Goal: Task Accomplishment & Management: Manage account settings

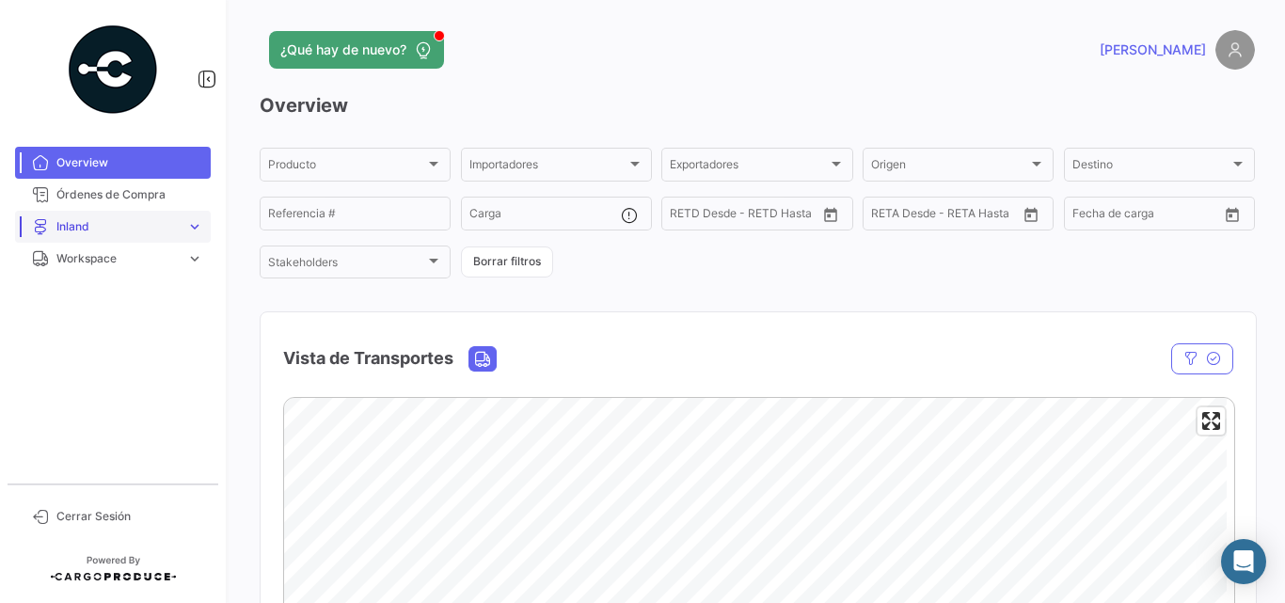
click at [143, 225] on span "Inland" at bounding box center [117, 226] width 122 height 17
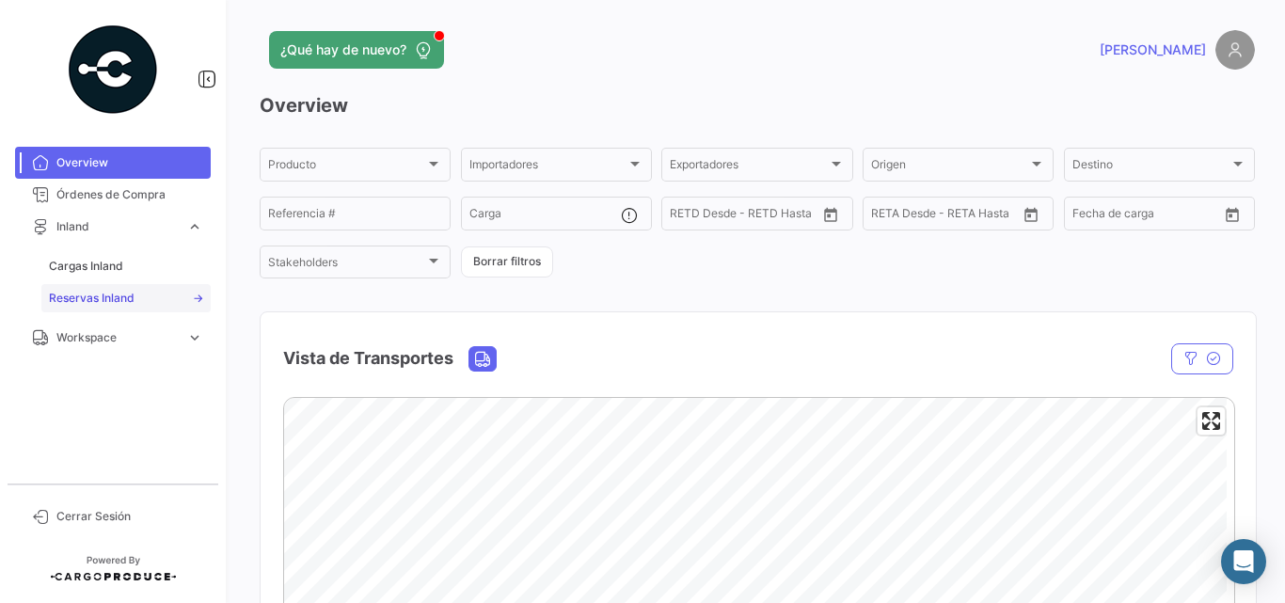
click at [112, 299] on span "Reservas Inland" at bounding box center [92, 298] width 86 height 17
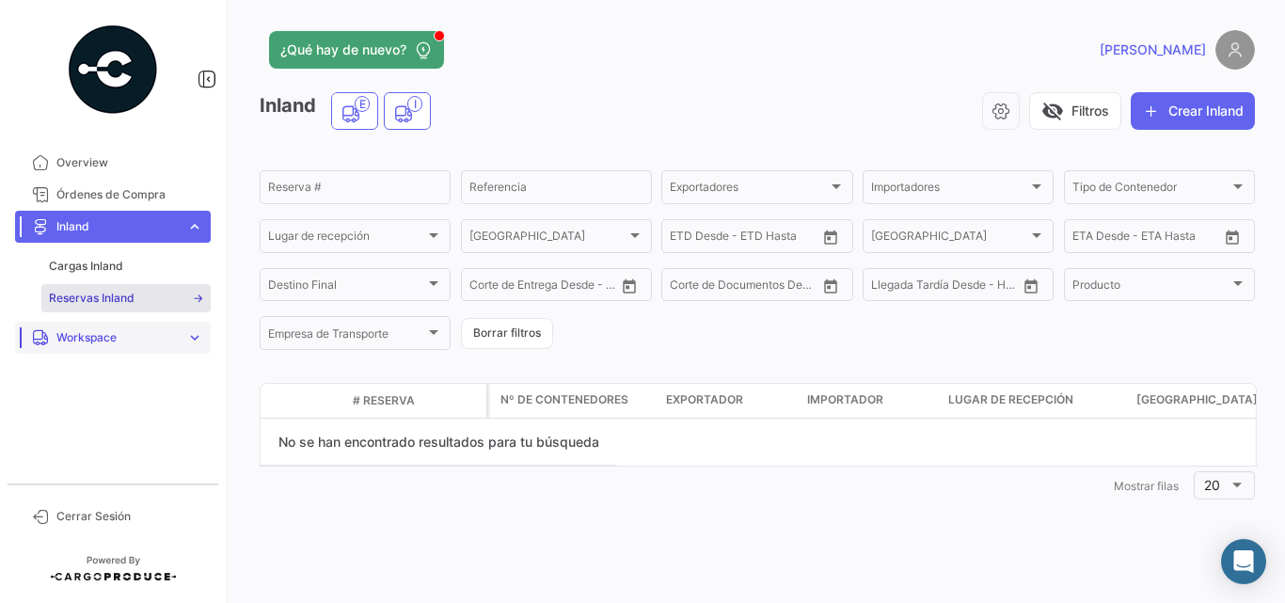
click at [105, 334] on span "Workspace" at bounding box center [117, 337] width 122 height 17
click at [91, 325] on link "Inland" at bounding box center [125, 330] width 169 height 28
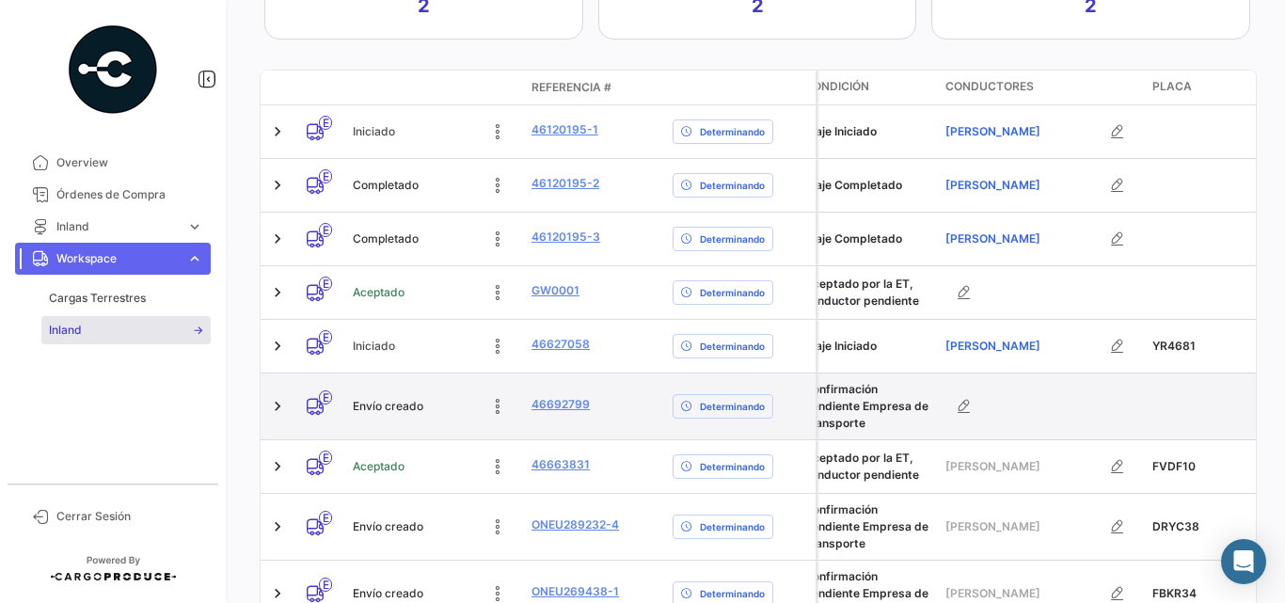
scroll to position [0, 752]
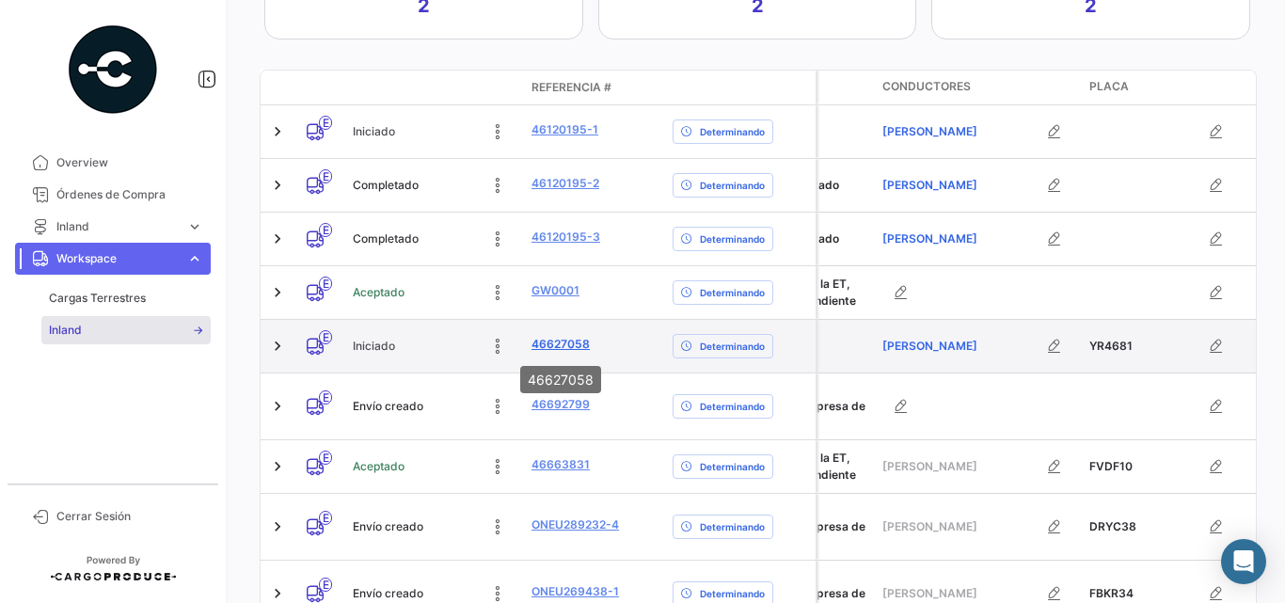
click at [543, 346] on link "46627058" at bounding box center [560, 344] width 58 height 17
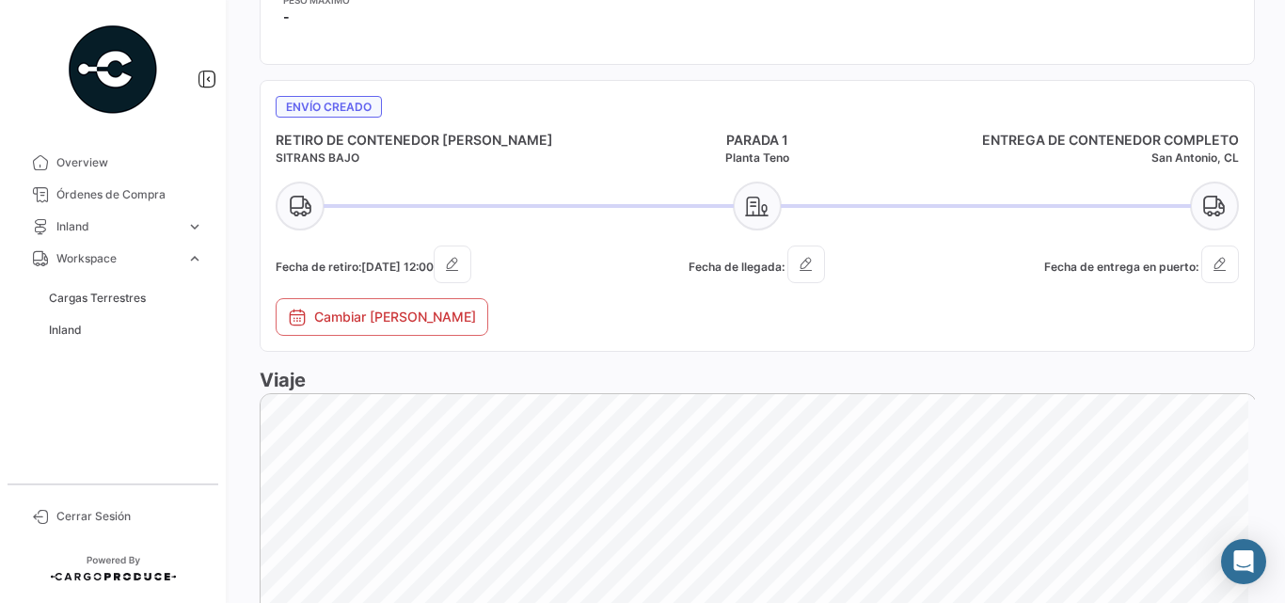
scroll to position [1128, 0]
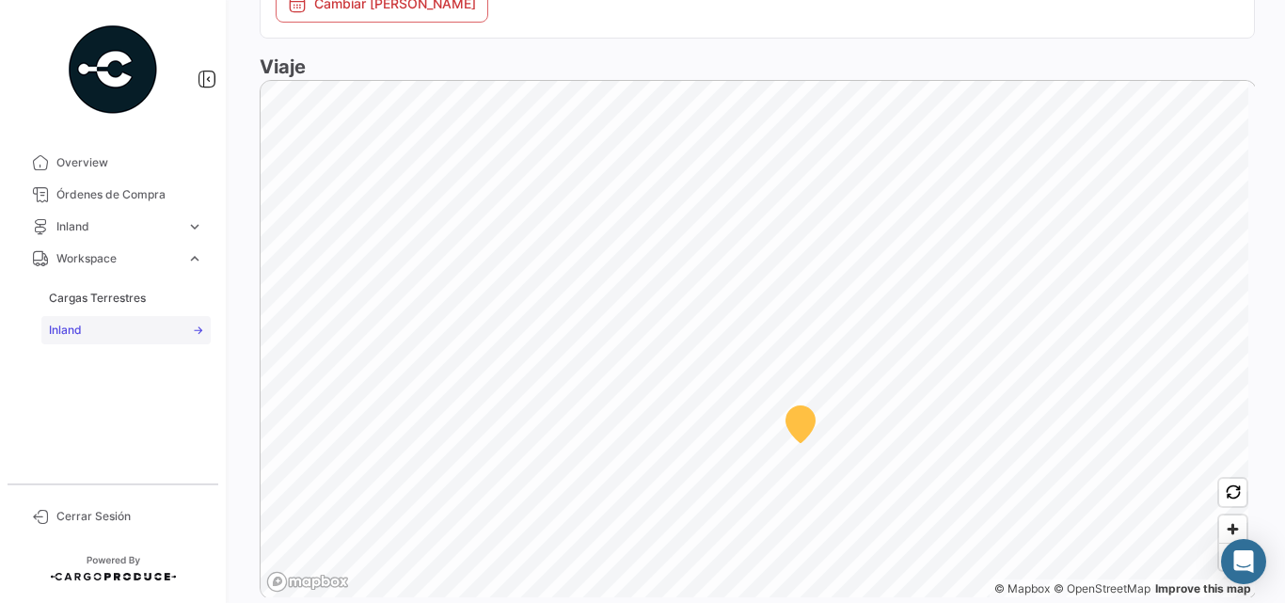
click at [84, 321] on link "Inland" at bounding box center [125, 330] width 169 height 28
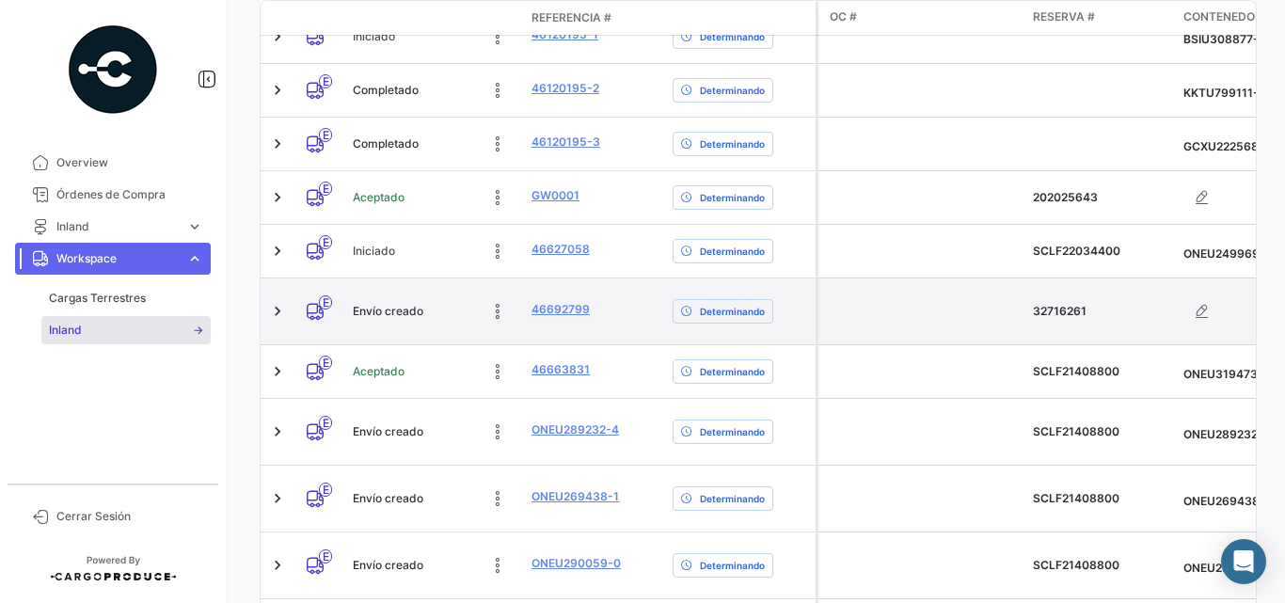
scroll to position [594, 0]
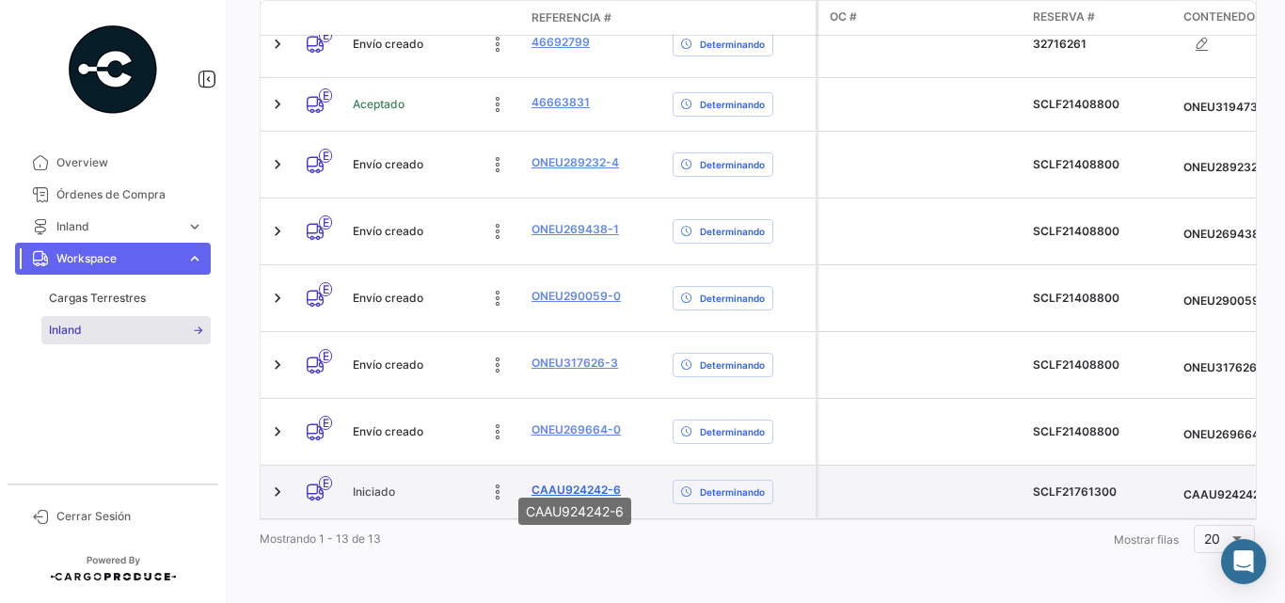
click at [571, 481] on link "CAAU924242-6" at bounding box center [575, 489] width 89 height 17
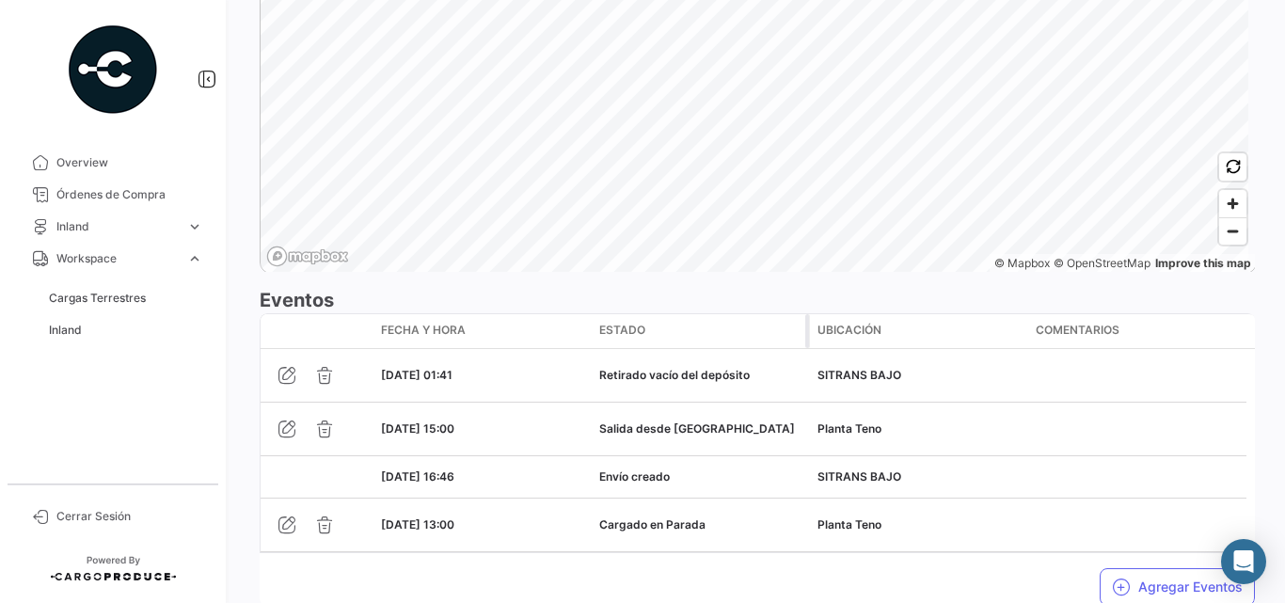
scroll to position [1549, 0]
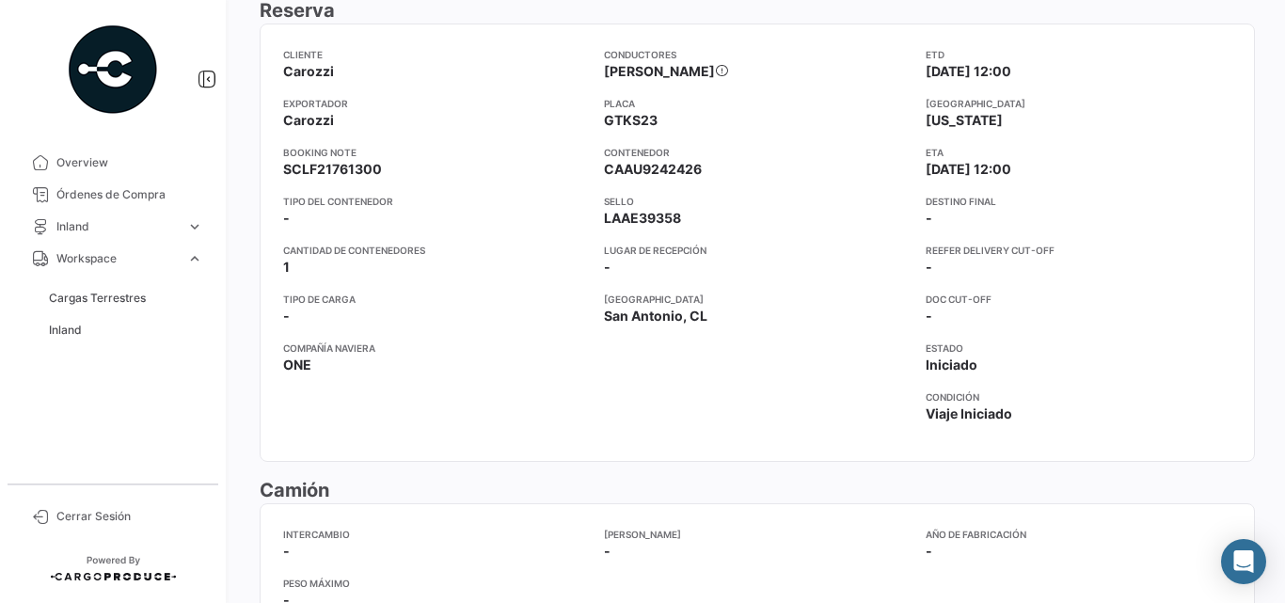
scroll to position [169, 0]
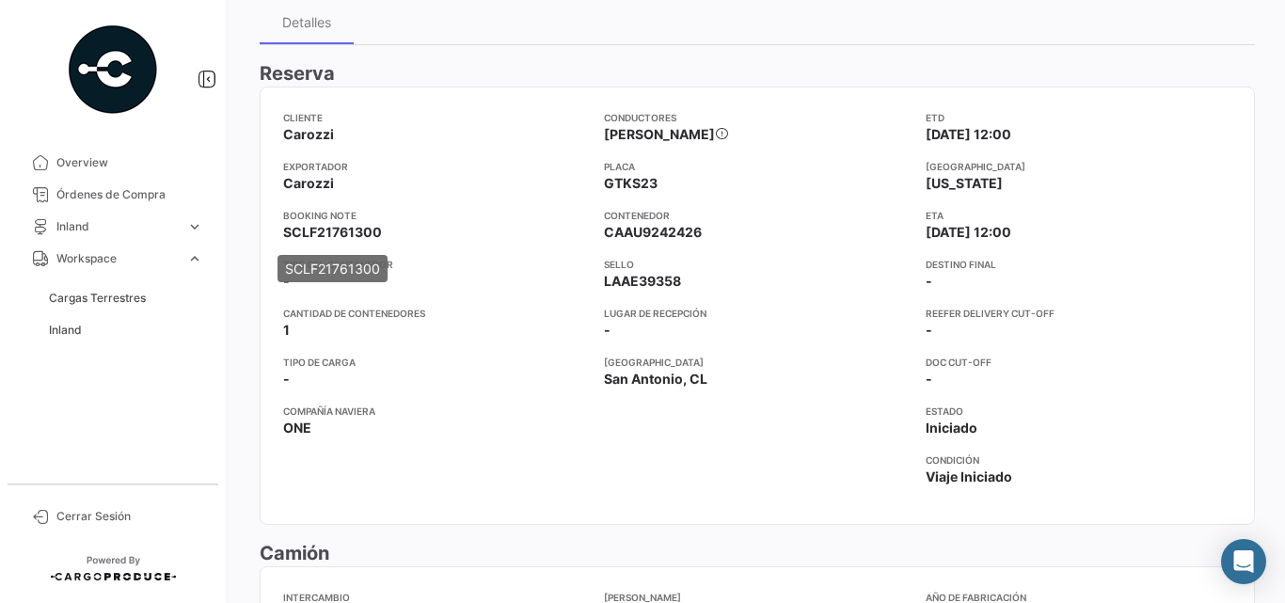
drag, startPoint x: 286, startPoint y: 229, endPoint x: 381, endPoint y: 232, distance: 95.0
click at [381, 232] on span "SCLF21761300" at bounding box center [332, 232] width 99 height 19
copy span "SCLF21761300"
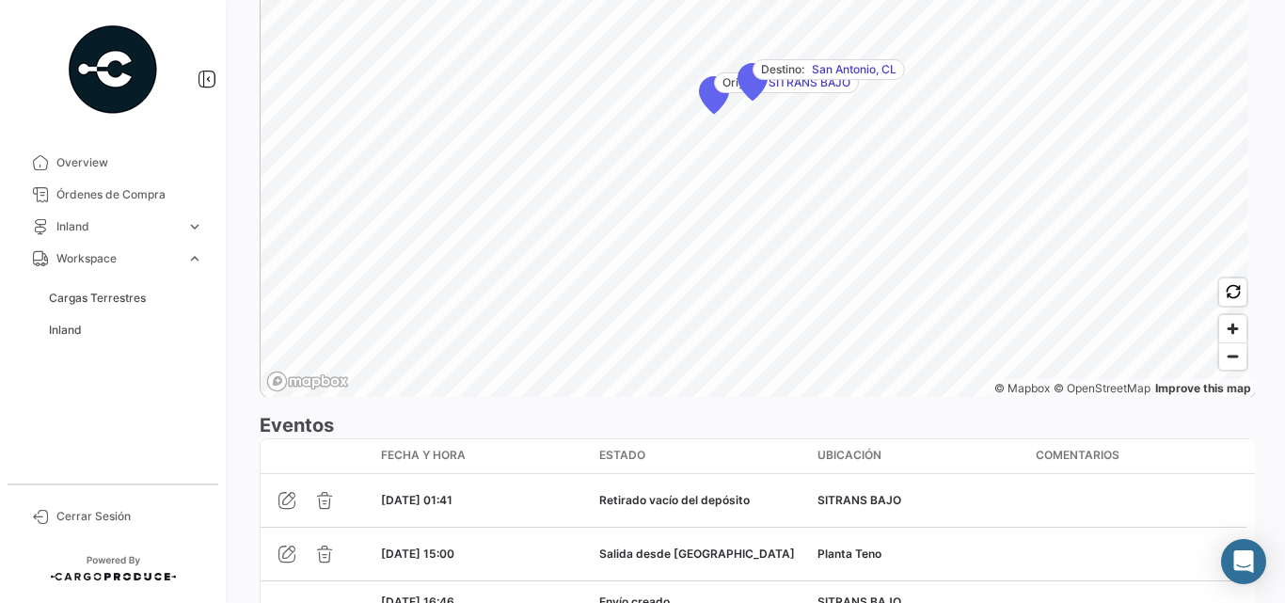
scroll to position [1549, 0]
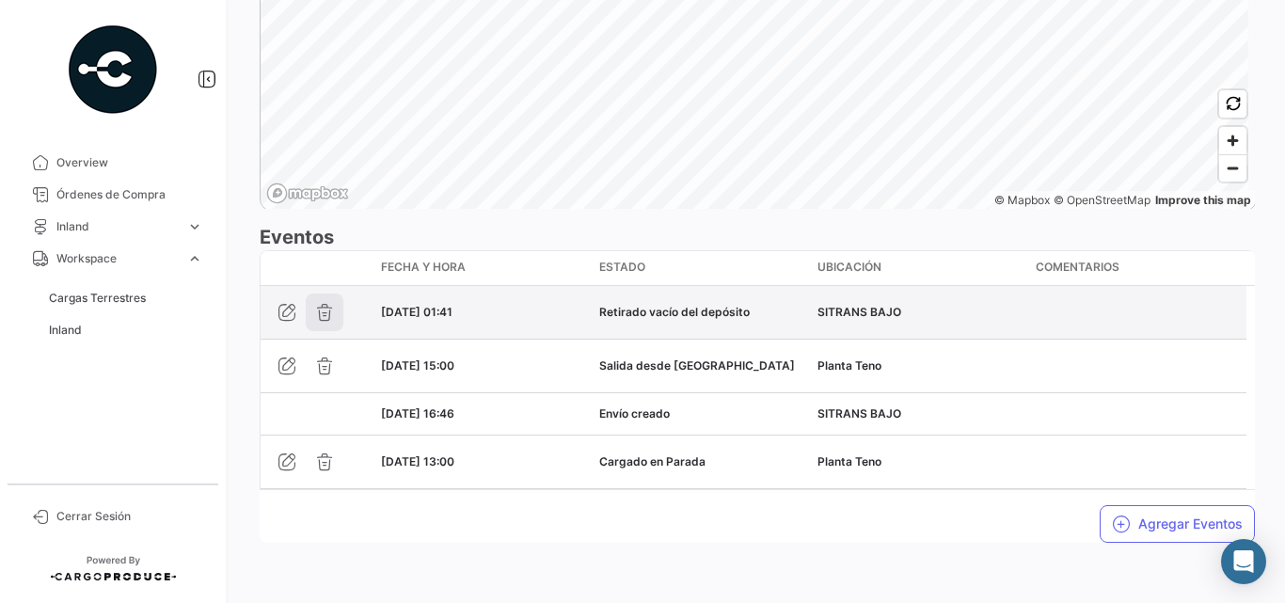
click at [321, 311] on icon "button" at bounding box center [324, 312] width 19 height 19
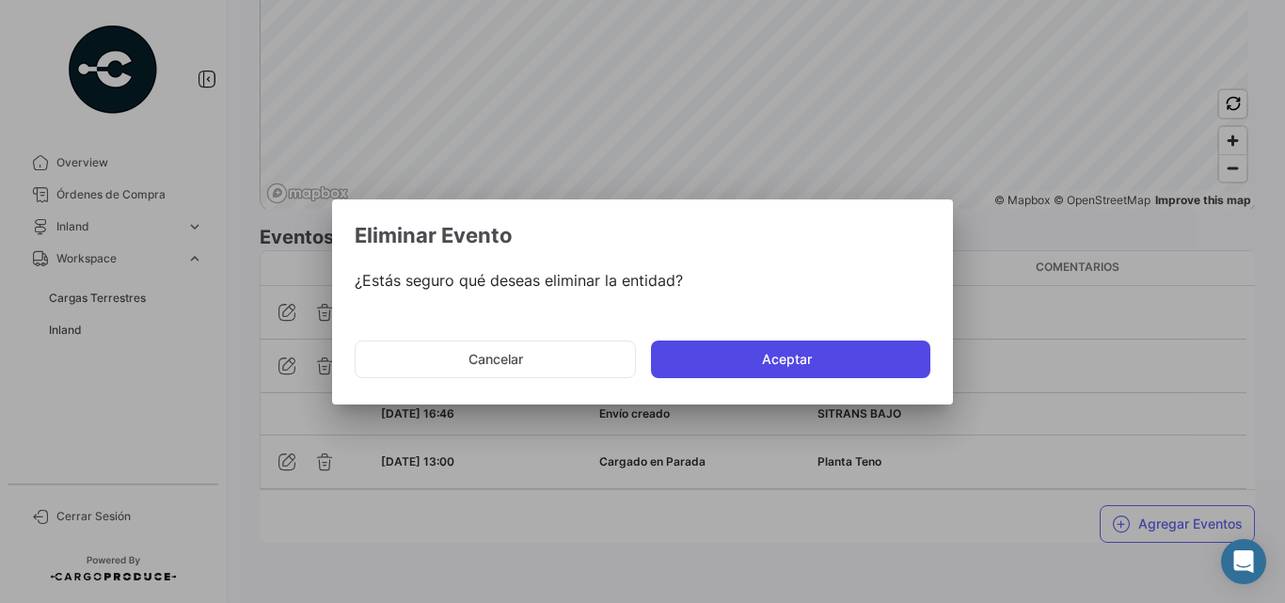
click at [786, 359] on button "Aceptar" at bounding box center [790, 359] width 279 height 38
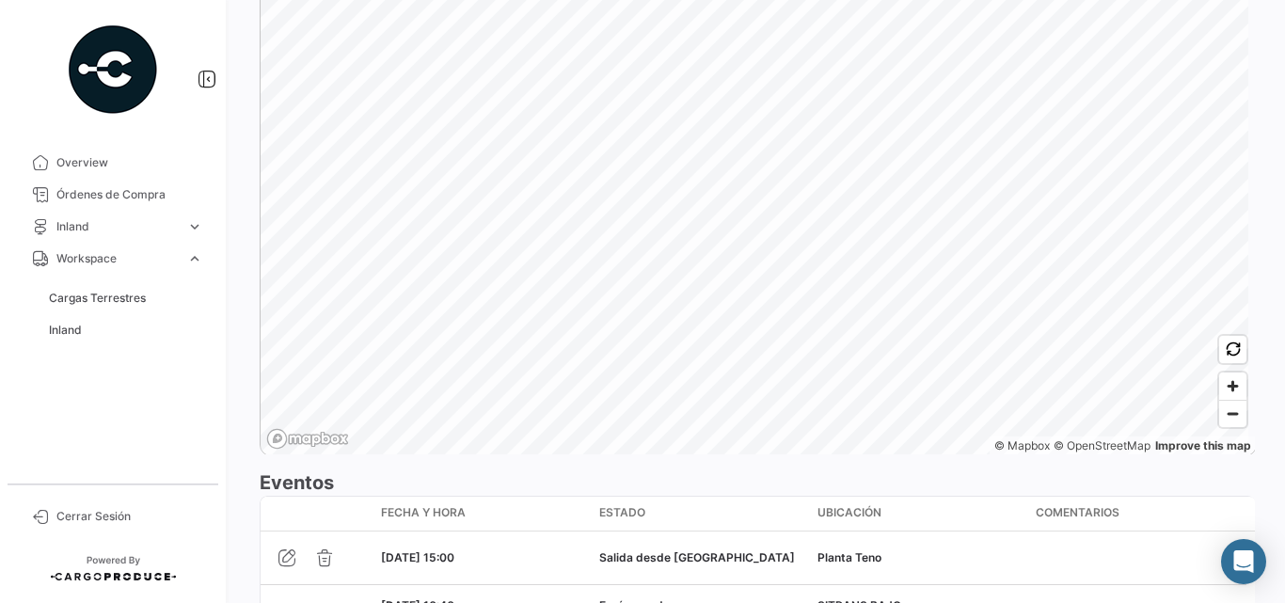
scroll to position [1428, 0]
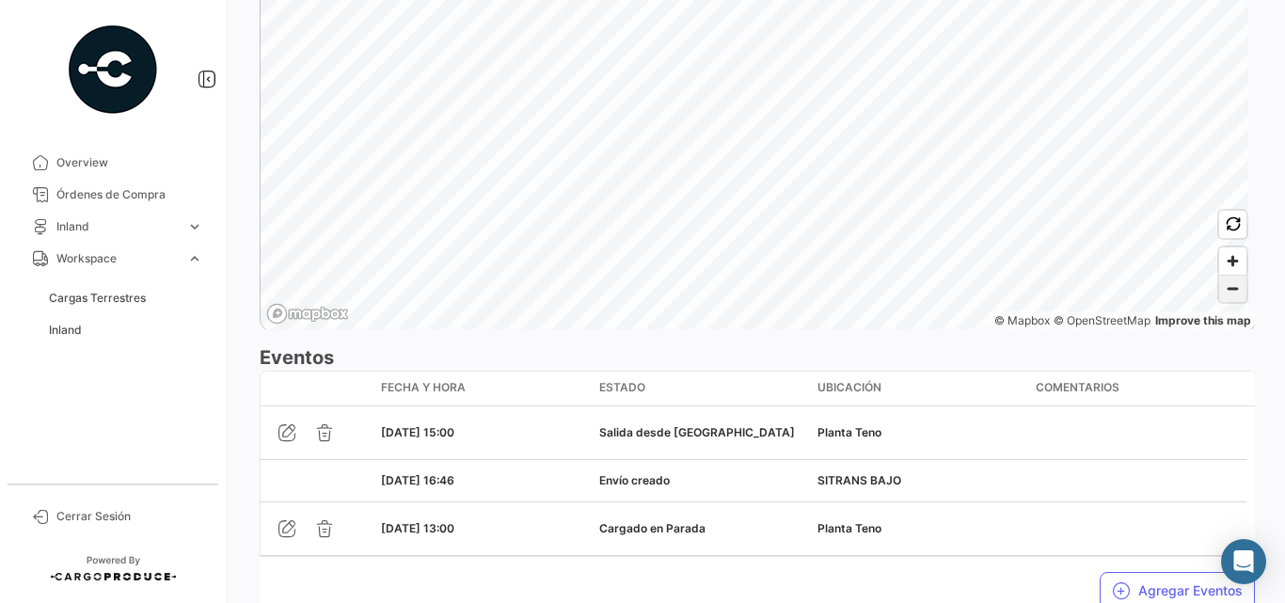
click at [1230, 290] on span "Zoom out" at bounding box center [1232, 289] width 27 height 26
click at [840, 0] on html "Overview Órdenes de Compra Inland expand_more Cargas Inland Reservas Inland [GE…" at bounding box center [642, 301] width 1285 height 603
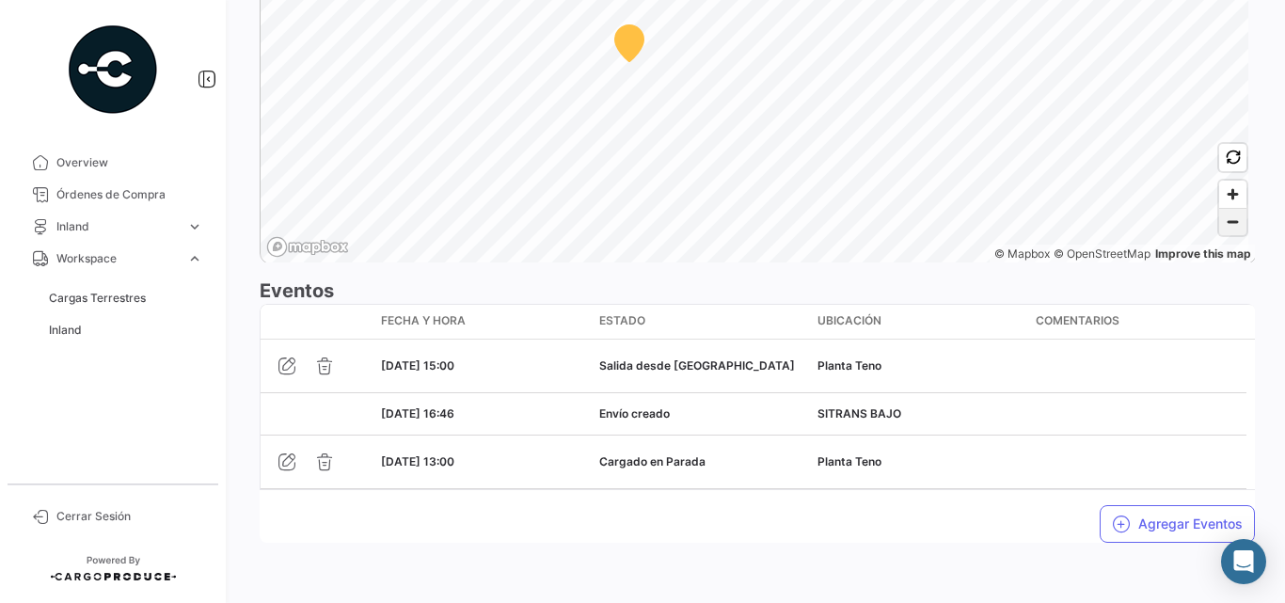
click at [1220, 218] on span "Zoom out" at bounding box center [1232, 222] width 27 height 26
click at [897, 0] on html "Overview Órdenes de Compra Inland expand_more Cargas Inland Reservas Inland [GE…" at bounding box center [642, 301] width 1285 height 603
click at [1224, 221] on span "Zoom out" at bounding box center [1232, 222] width 27 height 26
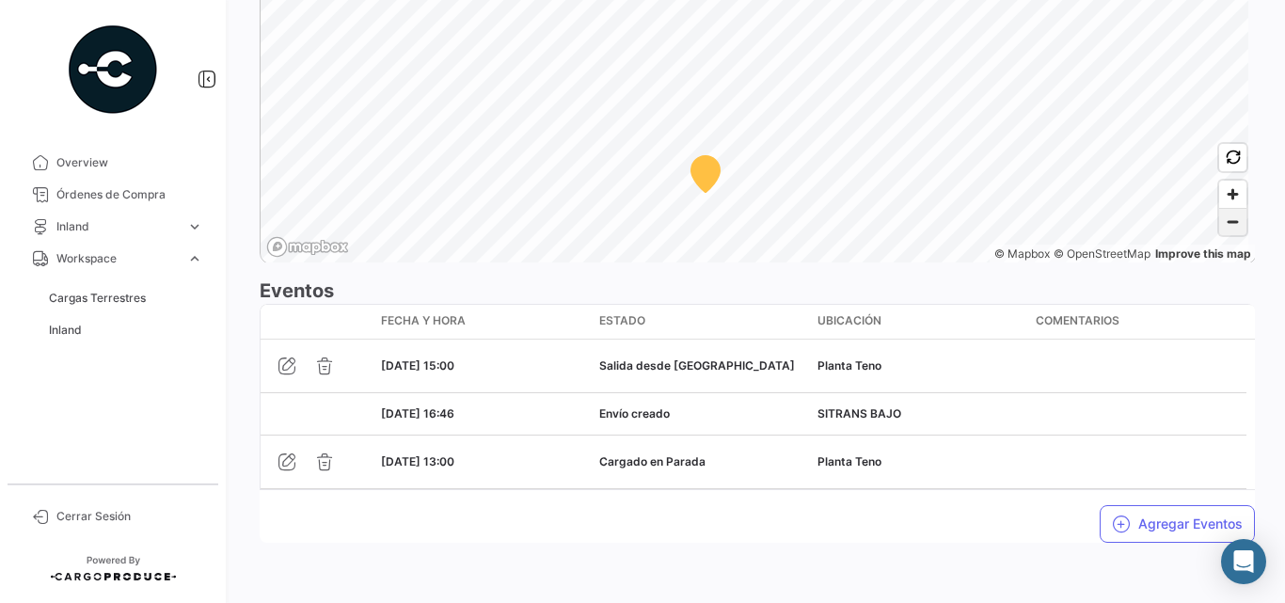
click at [1224, 218] on span "Zoom out" at bounding box center [1232, 222] width 27 height 26
click at [811, 0] on html "Overview Órdenes de Compra Inland expand_more Cargas Inland Reservas Inland [GE…" at bounding box center [642, 301] width 1285 height 603
click at [1223, 224] on span "Zoom out" at bounding box center [1232, 222] width 27 height 26
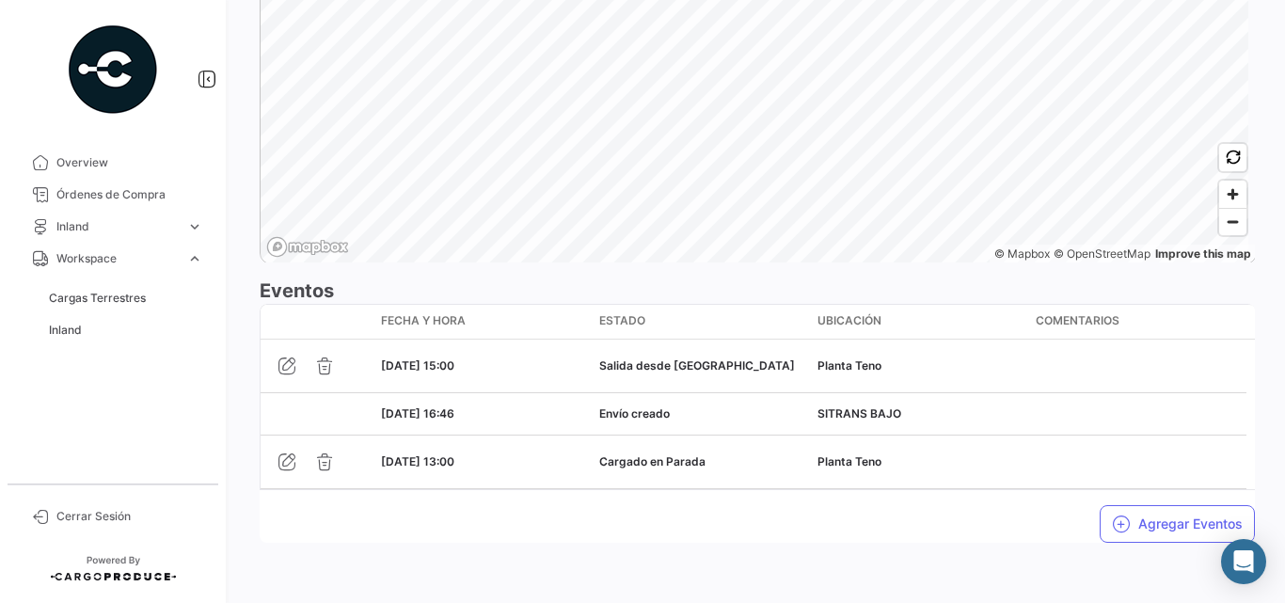
click at [873, 0] on html "Overview Órdenes de Compra Inland expand_more Cargas Inland Reservas Inland [GE…" at bounding box center [642, 301] width 1285 height 603
click at [813, 0] on html "Overview Órdenes de Compra Inland expand_more Cargas Inland Reservas Inland [GE…" at bounding box center [642, 301] width 1285 height 603
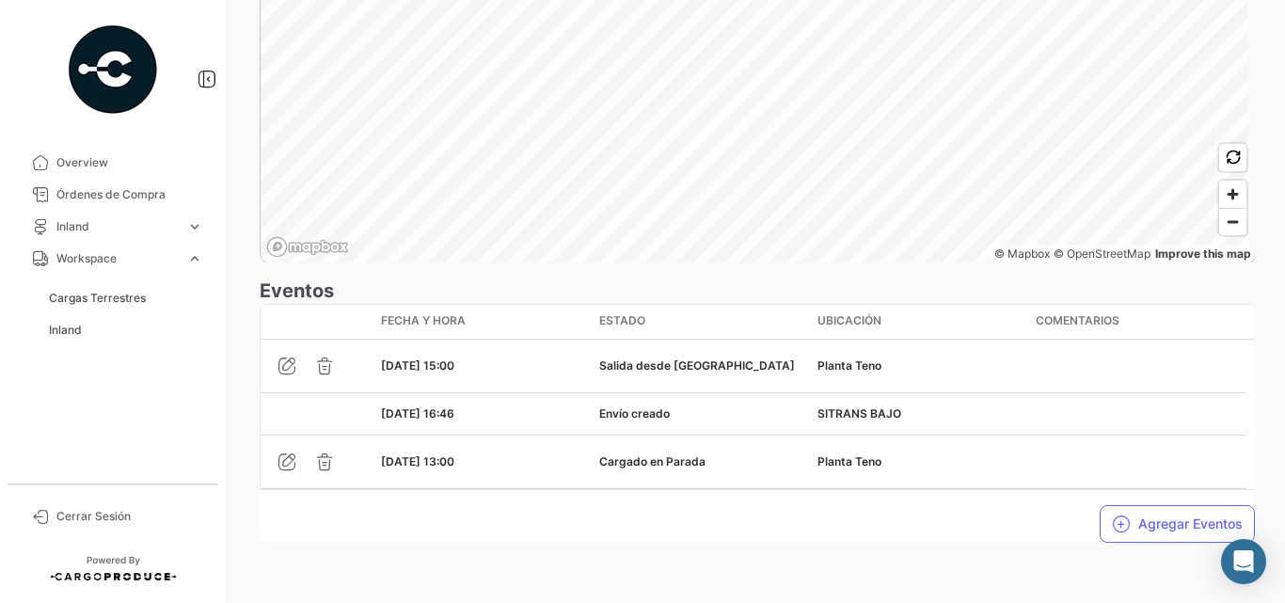
click at [784, 0] on html "Overview Órdenes de Compra Inland expand_more Cargas Inland Reservas Inland [GE…" at bounding box center [642, 301] width 1285 height 603
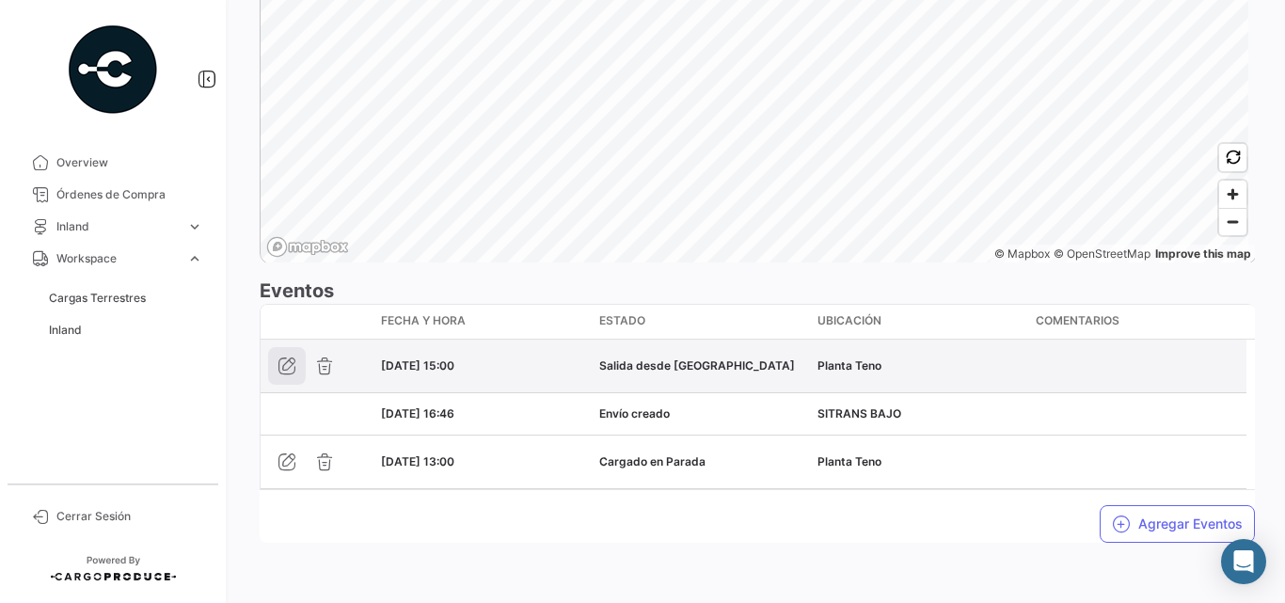
click at [292, 367] on icon "button" at bounding box center [286, 365] width 19 height 19
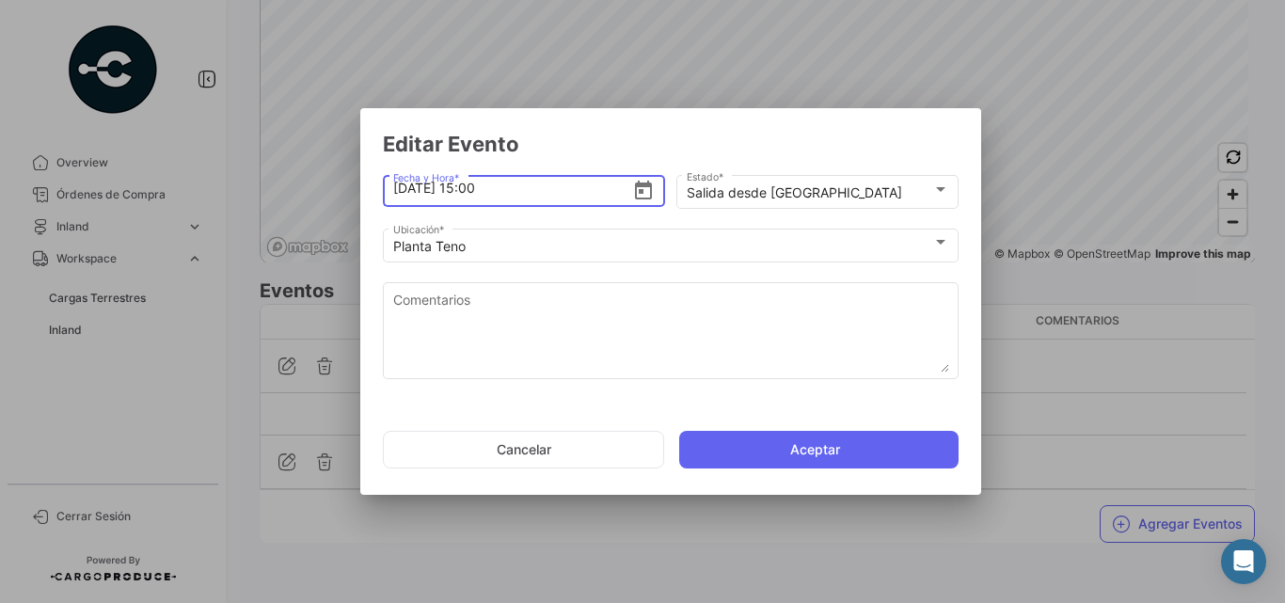
drag, startPoint x: 462, startPoint y: 181, endPoint x: 504, endPoint y: 184, distance: 42.4
click at [504, 184] on input "[DATE] 15:00" at bounding box center [513, 188] width 240 height 66
type input "[DATE] 18:10"
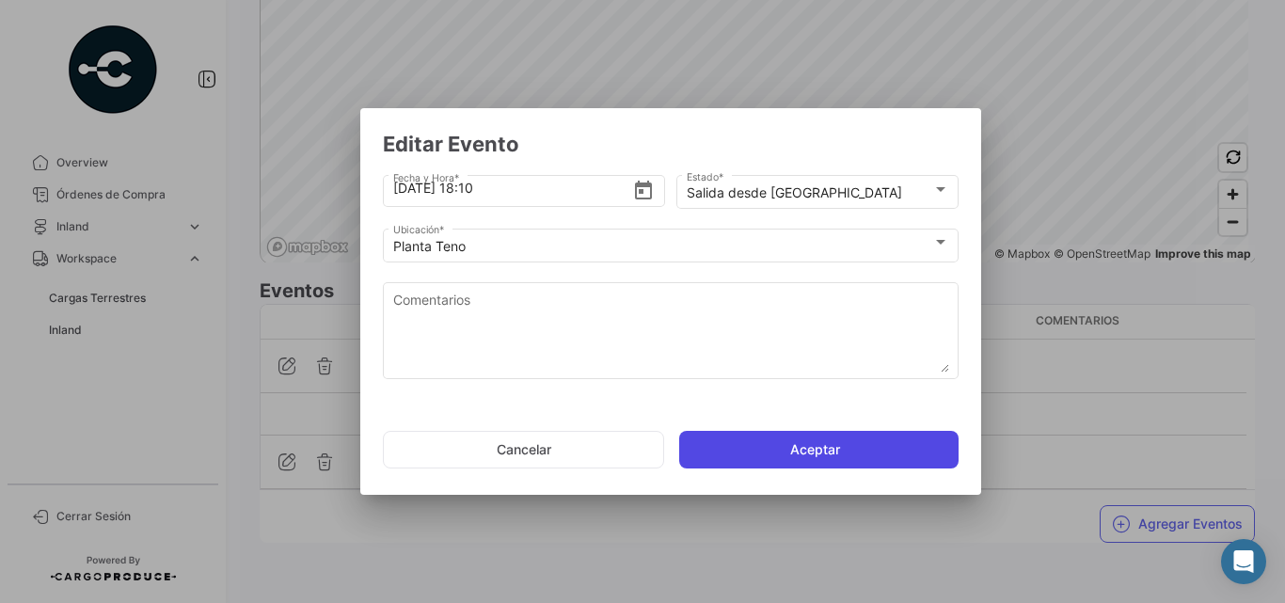
click at [796, 448] on button "Aceptar" at bounding box center [818, 450] width 279 height 38
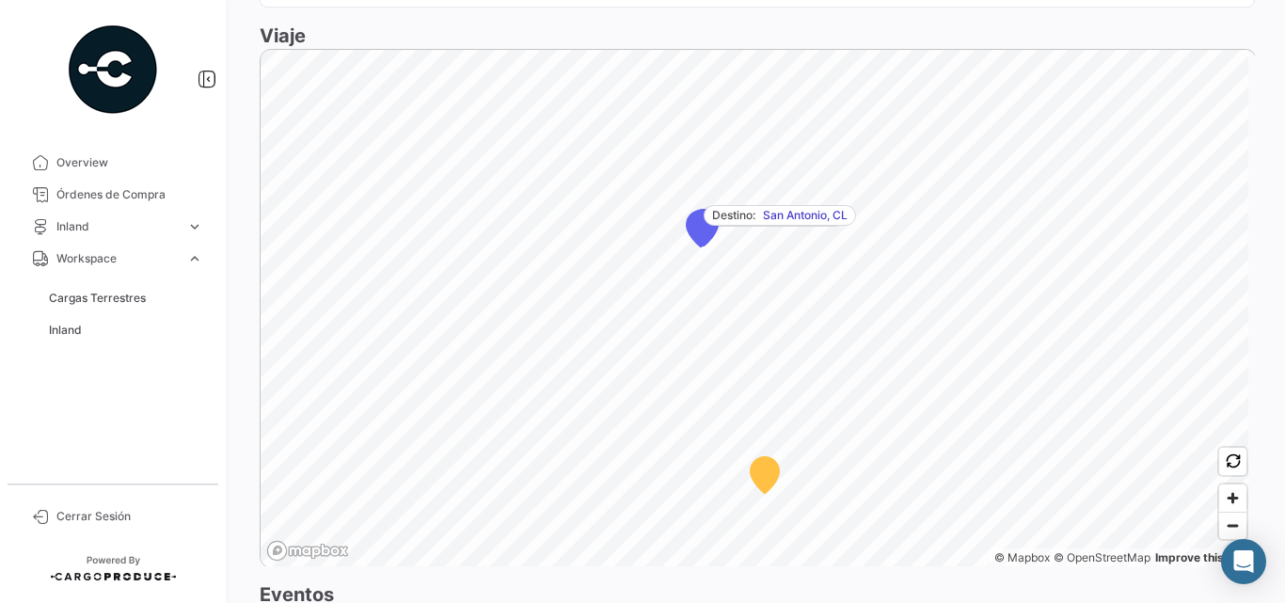
scroll to position [940, 0]
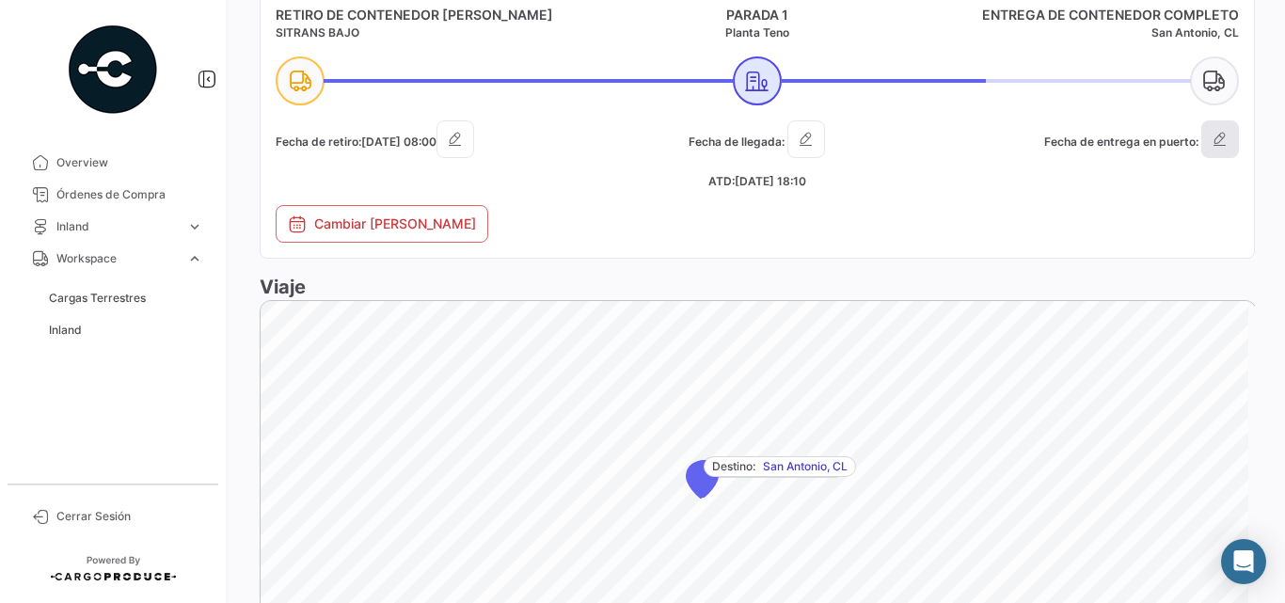
click at [1218, 139] on icon "button" at bounding box center [1219, 139] width 19 height 19
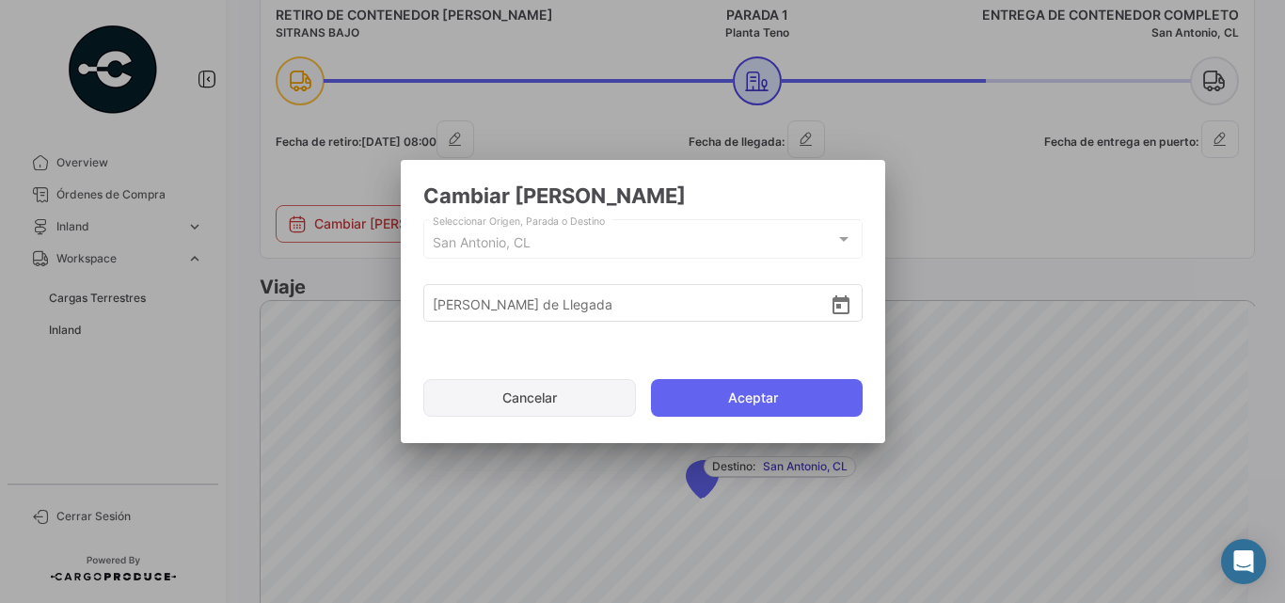
click at [591, 391] on button "Cancelar" at bounding box center [529, 398] width 213 height 38
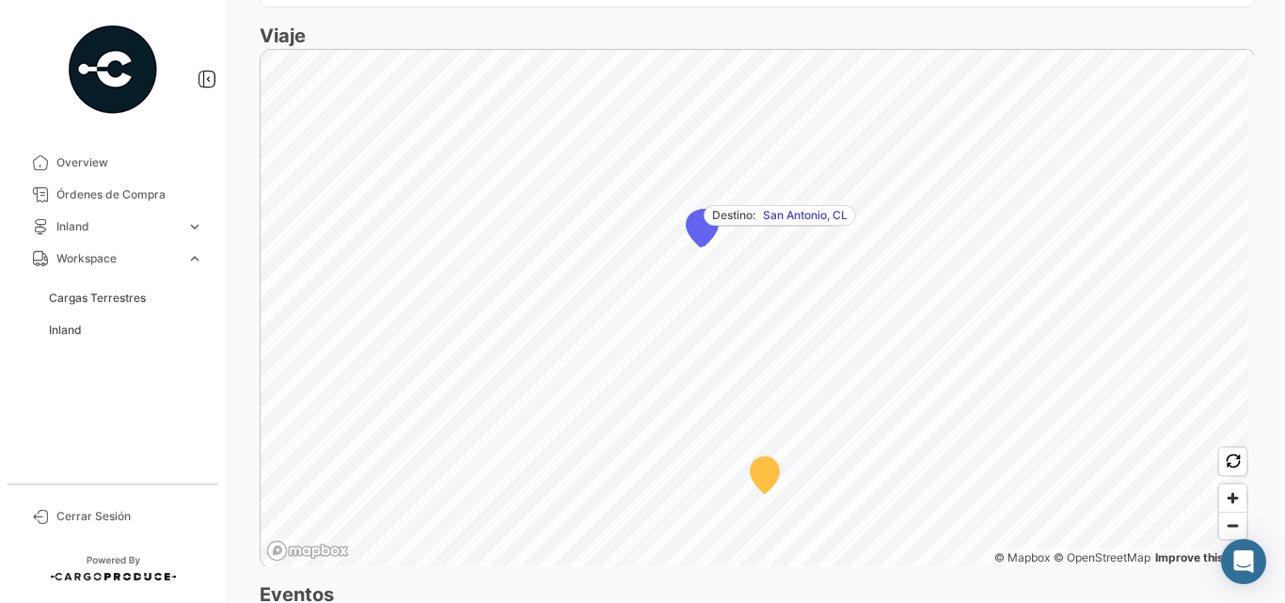
scroll to position [1495, 0]
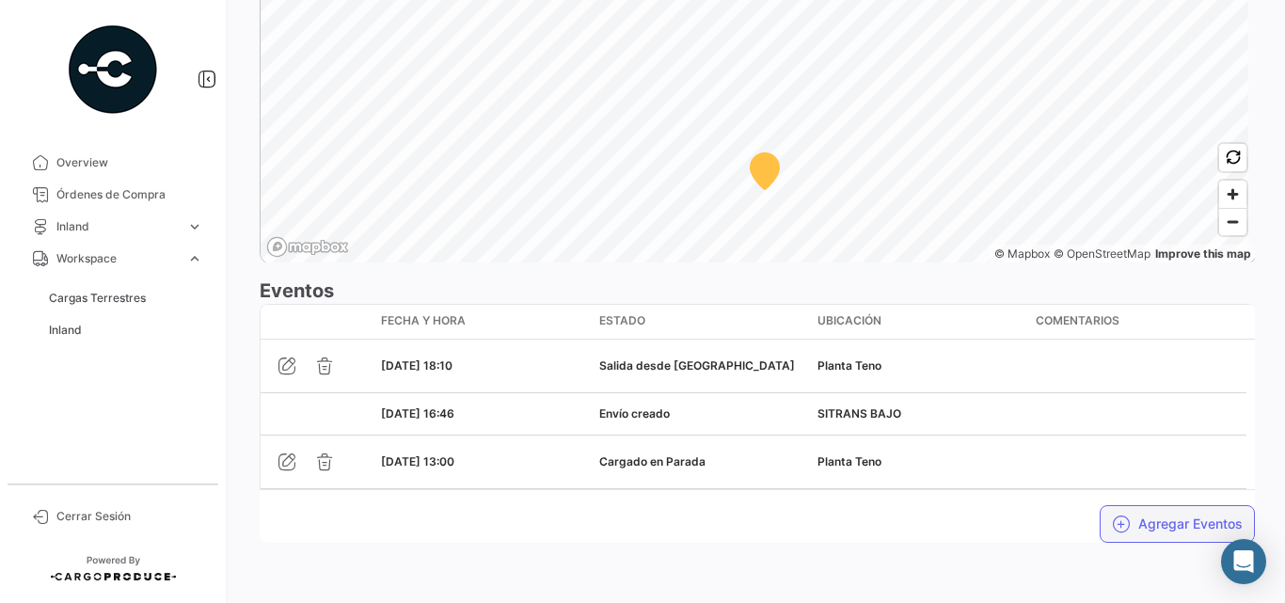
click at [1176, 534] on button "Agregar Eventos" at bounding box center [1176, 524] width 155 height 38
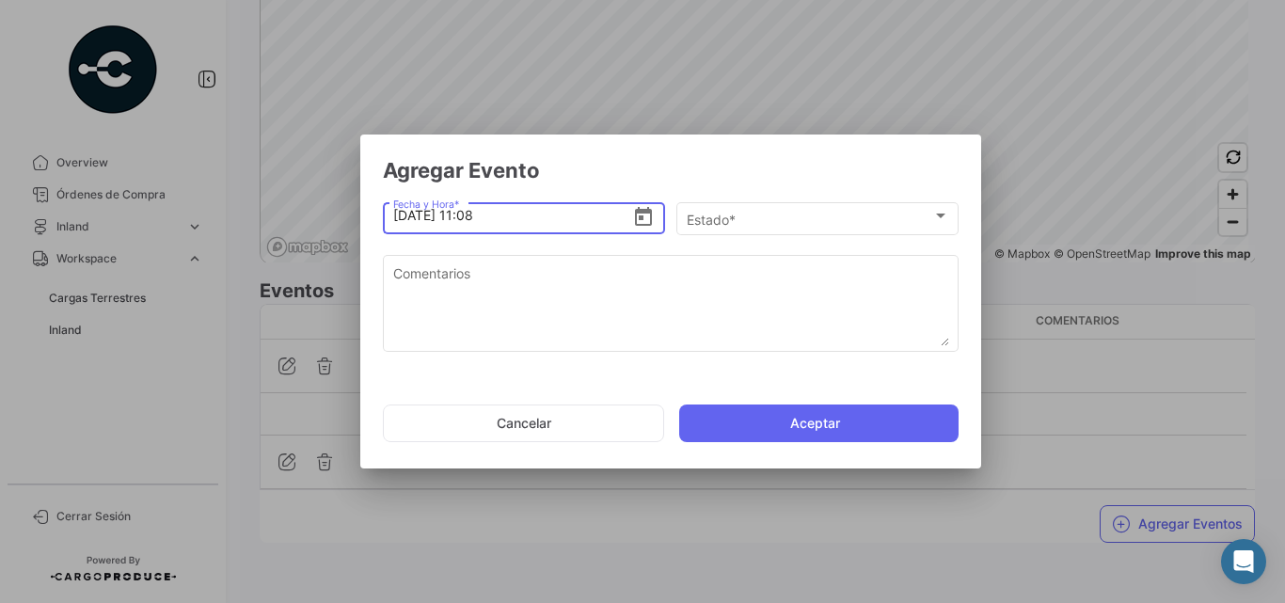
drag, startPoint x: 464, startPoint y: 216, endPoint x: 499, endPoint y: 215, distance: 35.7
click at [499, 215] on input "[DATE] 11:08" at bounding box center [513, 215] width 240 height 66
click at [637, 216] on icon "Open calendar" at bounding box center [643, 216] width 17 height 19
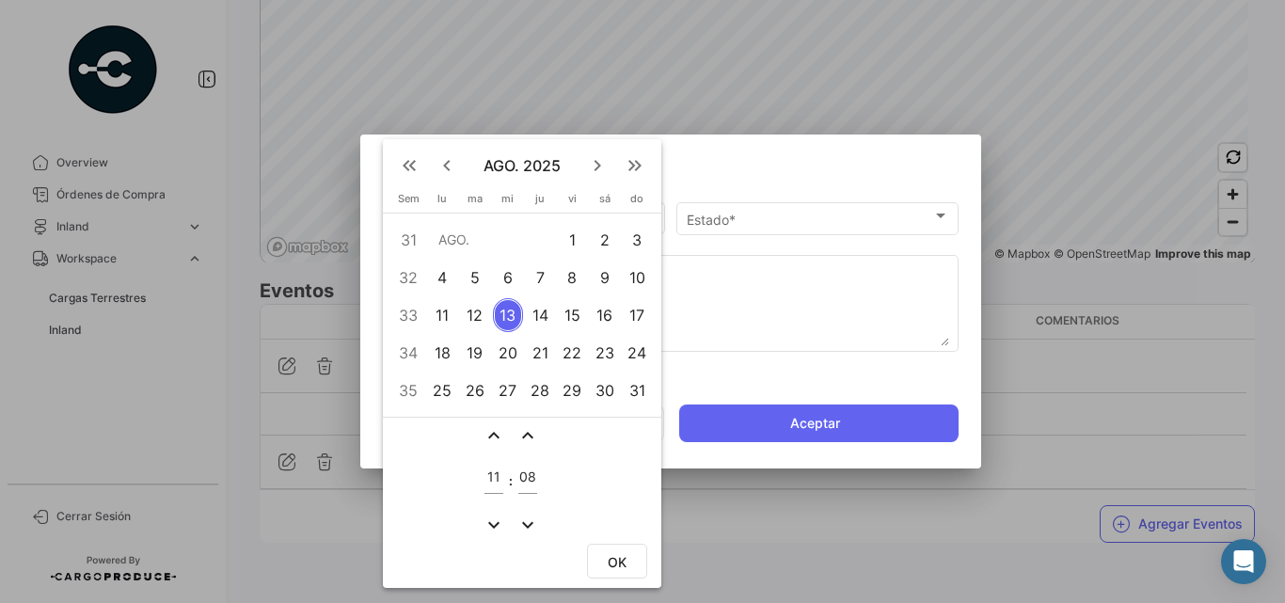
click at [445, 317] on div "11" at bounding box center [442, 315] width 29 height 34
click at [495, 428] on mat-icon "expand_less" at bounding box center [493, 435] width 23 height 23
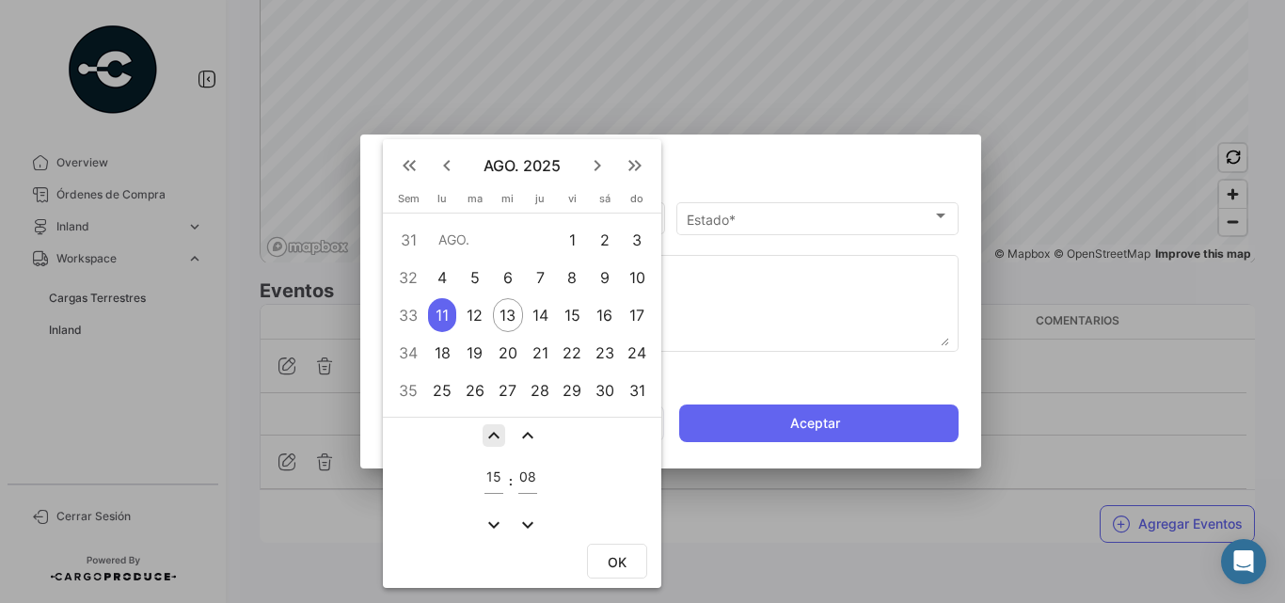
click at [495, 428] on mat-icon "expand_less" at bounding box center [493, 435] width 23 height 23
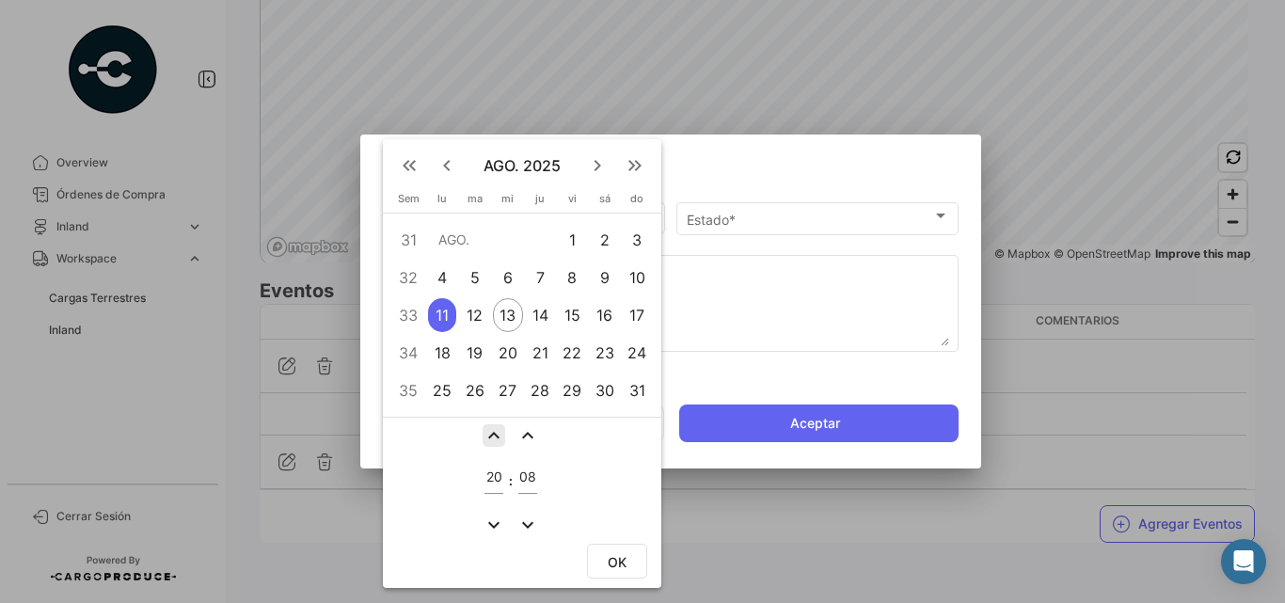
click at [495, 428] on mat-icon "expand_less" at bounding box center [493, 435] width 23 height 23
click at [487, 521] on mat-icon "expand_more" at bounding box center [493, 524] width 23 height 23
type input "22"
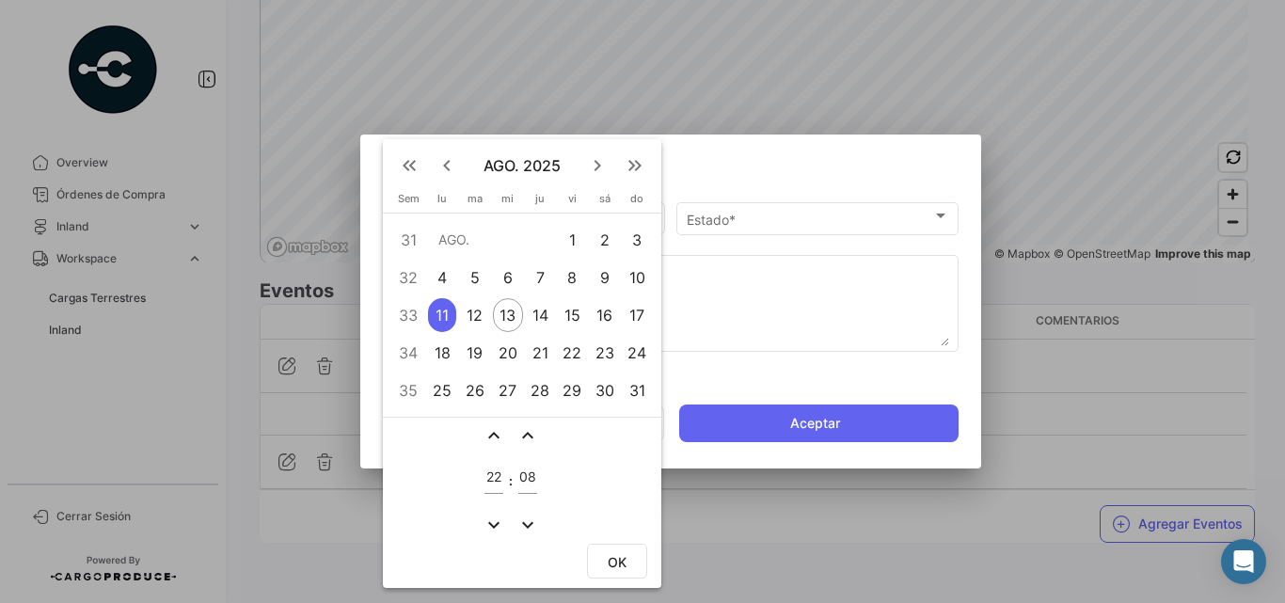
click at [527, 526] on mat-icon "expand_more" at bounding box center [527, 524] width 23 height 23
click at [526, 528] on mat-icon "expand_more" at bounding box center [527, 524] width 23 height 23
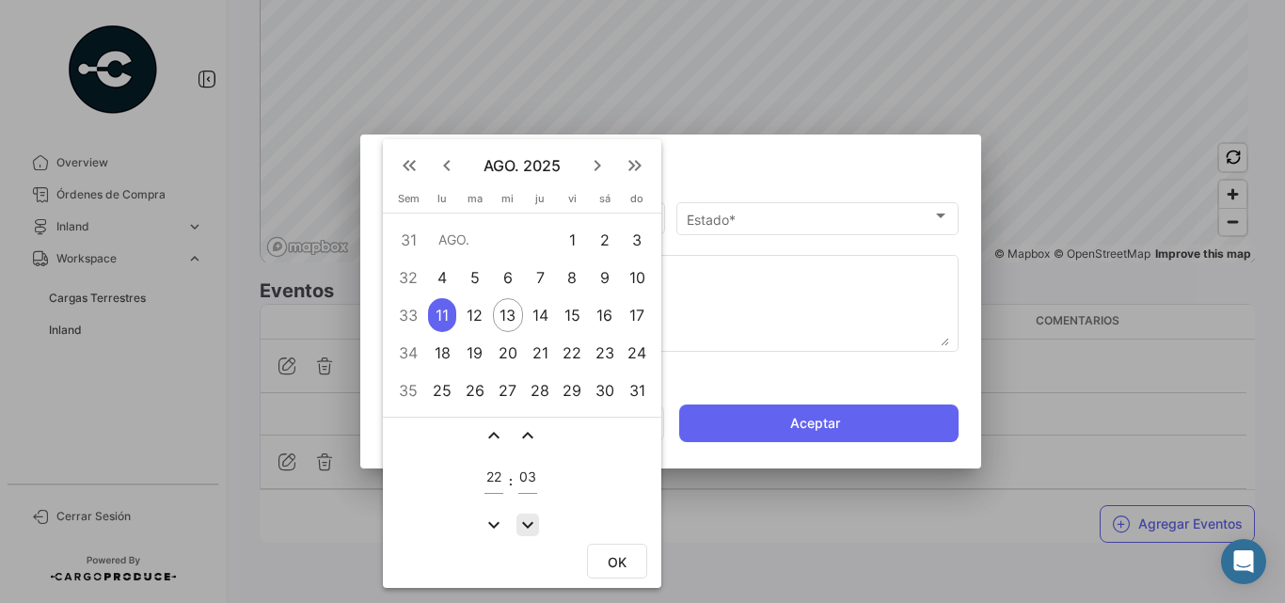
click at [526, 528] on mat-icon "expand_more" at bounding box center [527, 524] width 23 height 23
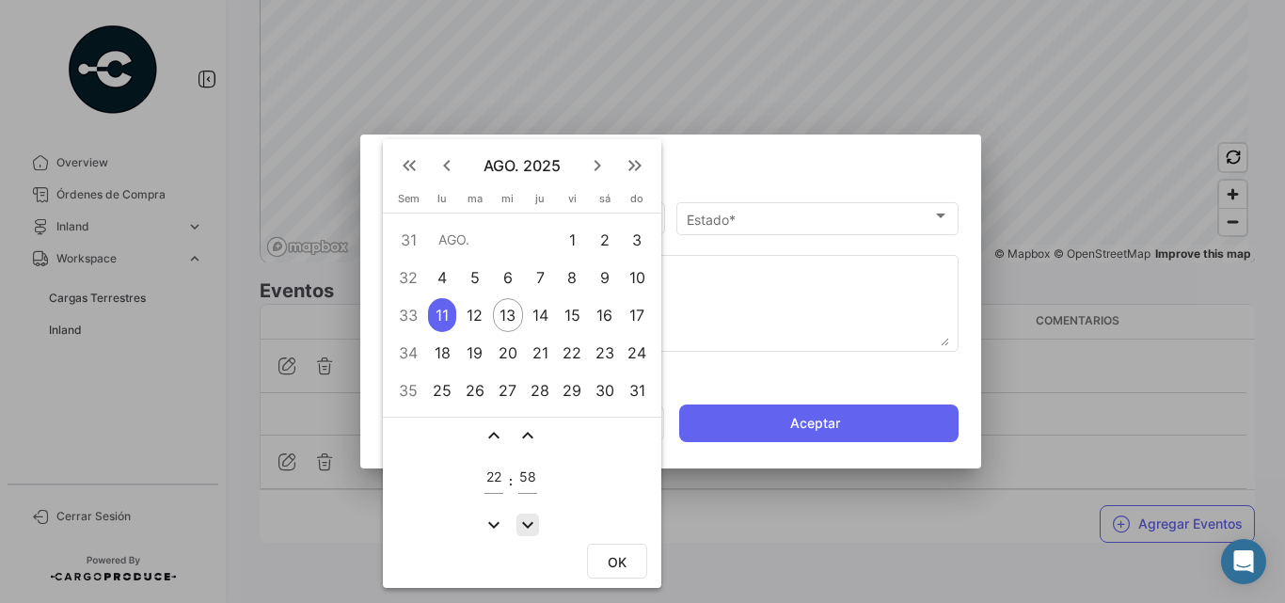
click at [526, 528] on mat-icon "expand_more" at bounding box center [527, 524] width 23 height 23
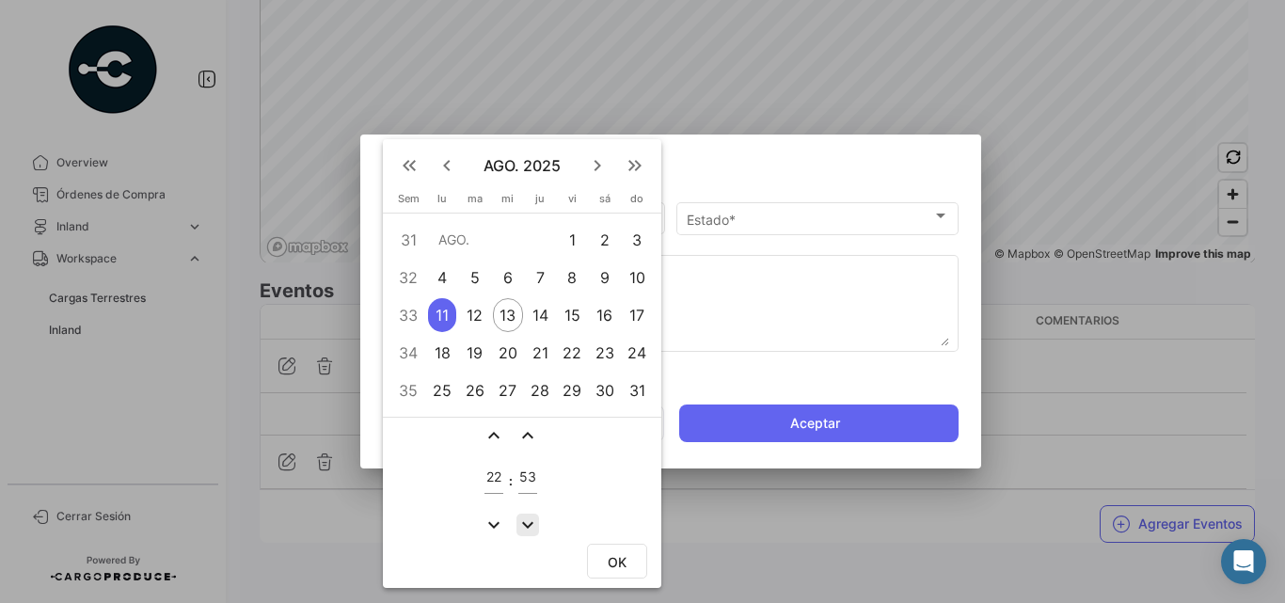
click at [526, 528] on mat-icon "expand_more" at bounding box center [527, 524] width 23 height 23
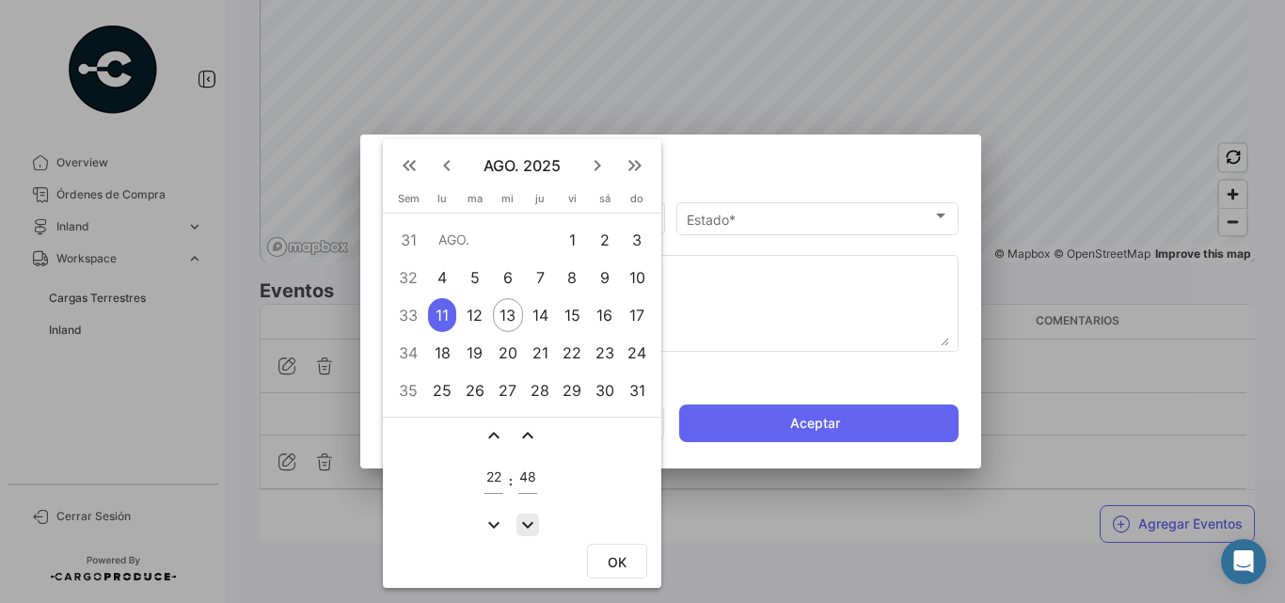
click at [526, 528] on mat-icon "expand_more" at bounding box center [527, 524] width 23 height 23
click at [526, 434] on mat-icon "expand_less" at bounding box center [527, 435] width 23 height 23
type input "48"
click at [620, 561] on span "OK" at bounding box center [616, 562] width 19 height 16
type input "[DATE] 22:48"
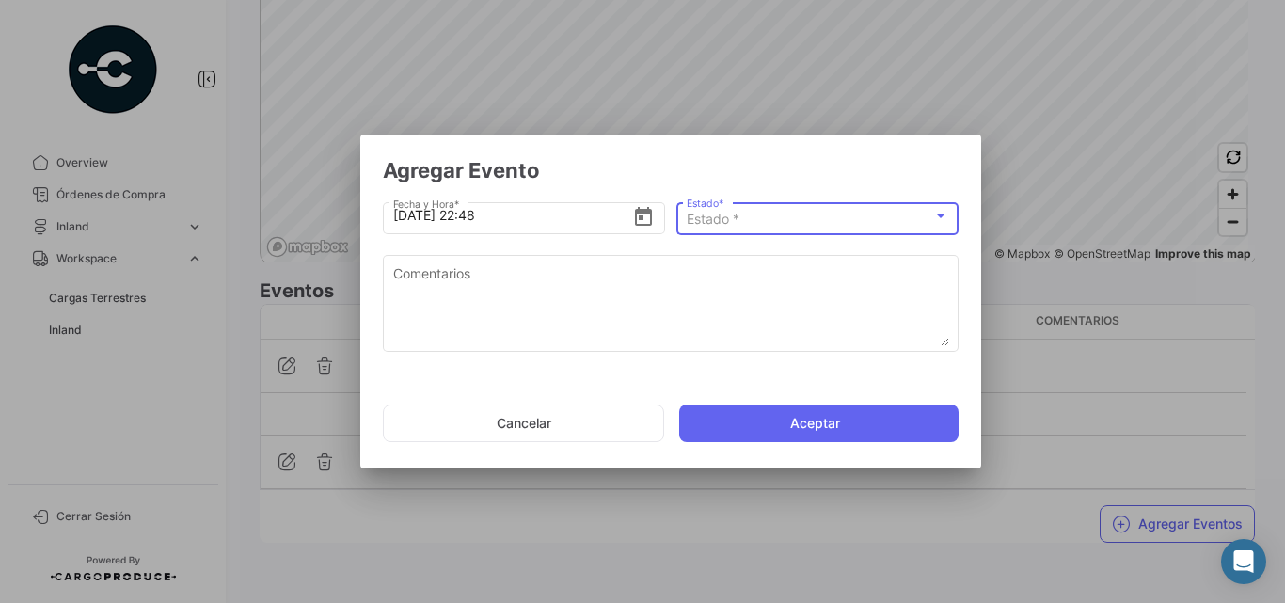
click at [737, 225] on span "Estado *" at bounding box center [712, 219] width 53 height 16
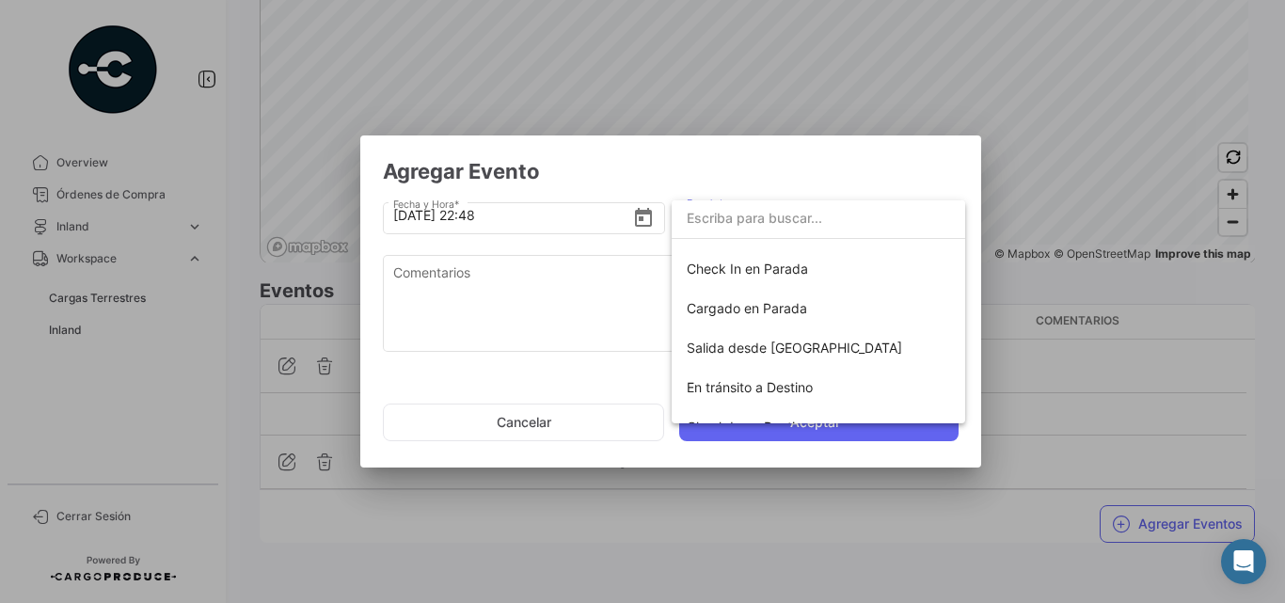
scroll to position [330, 0]
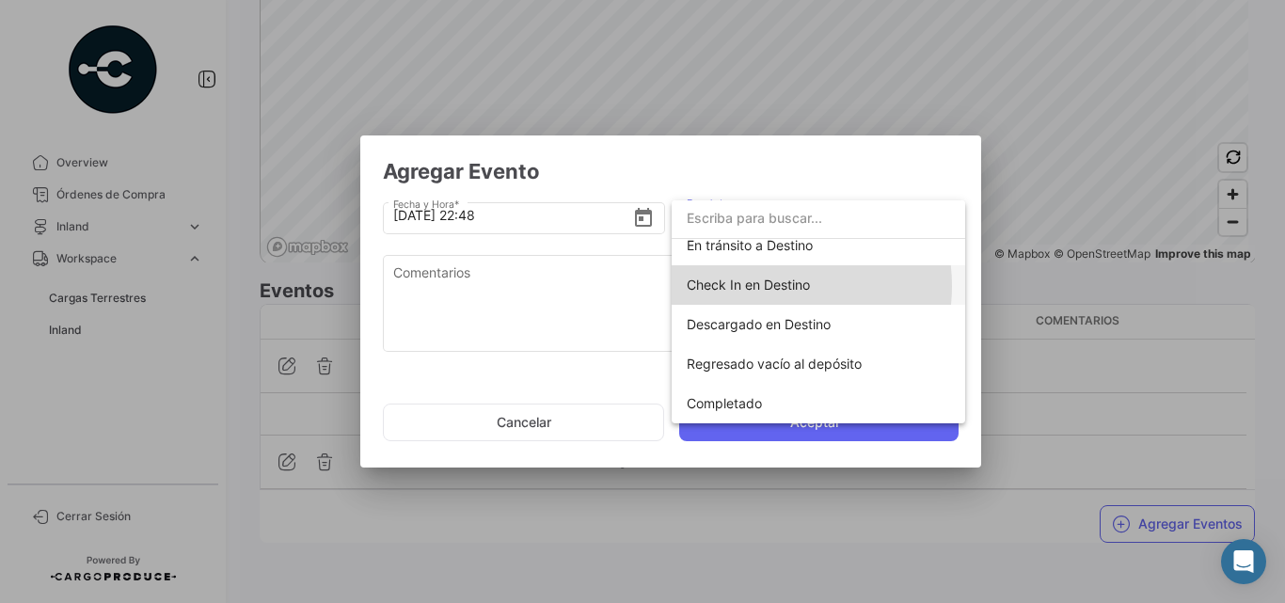
click at [768, 286] on span "Check In en Destino" at bounding box center [747, 284] width 123 height 16
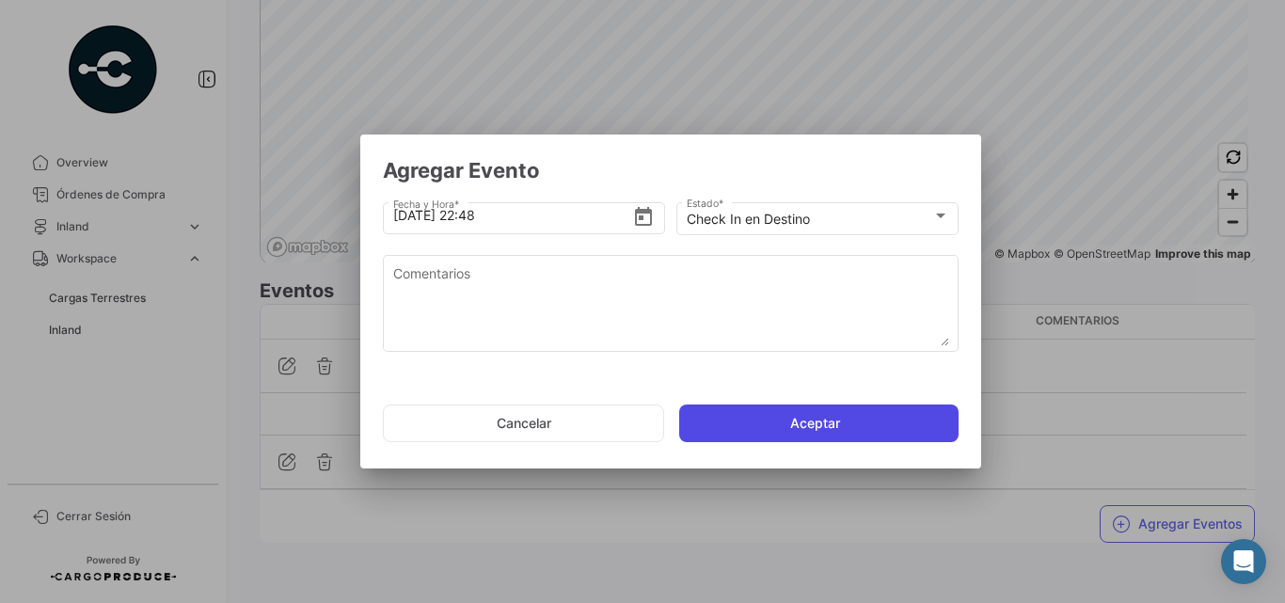
click at [834, 425] on button "Aceptar" at bounding box center [818, 423] width 279 height 38
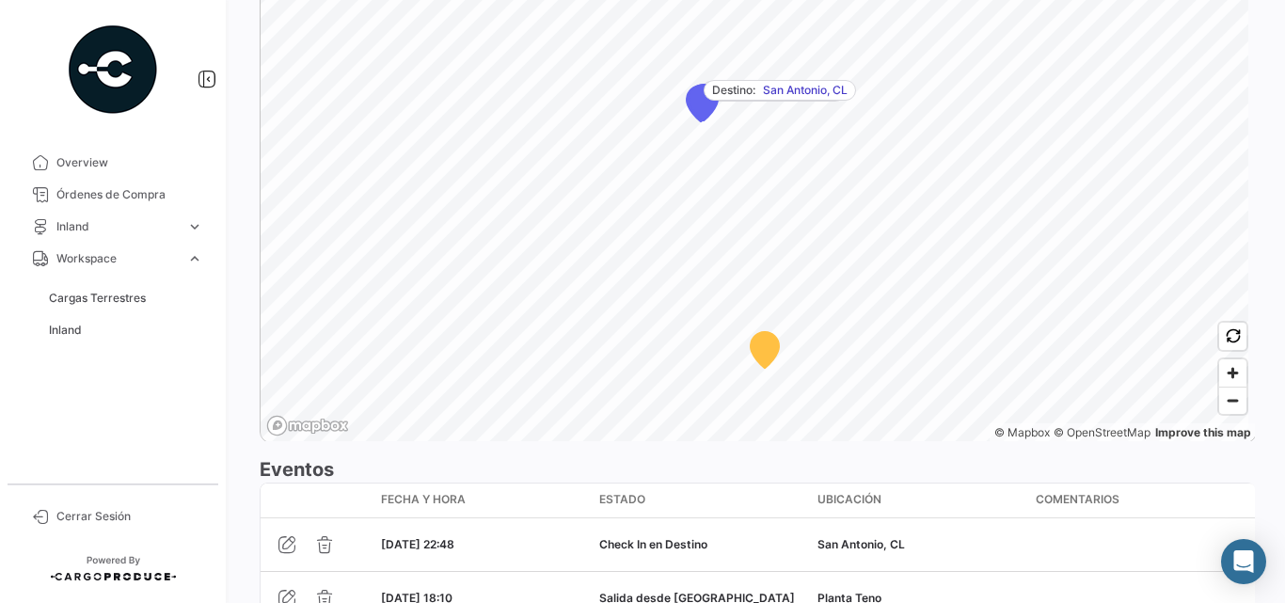
scroll to position [1549, 0]
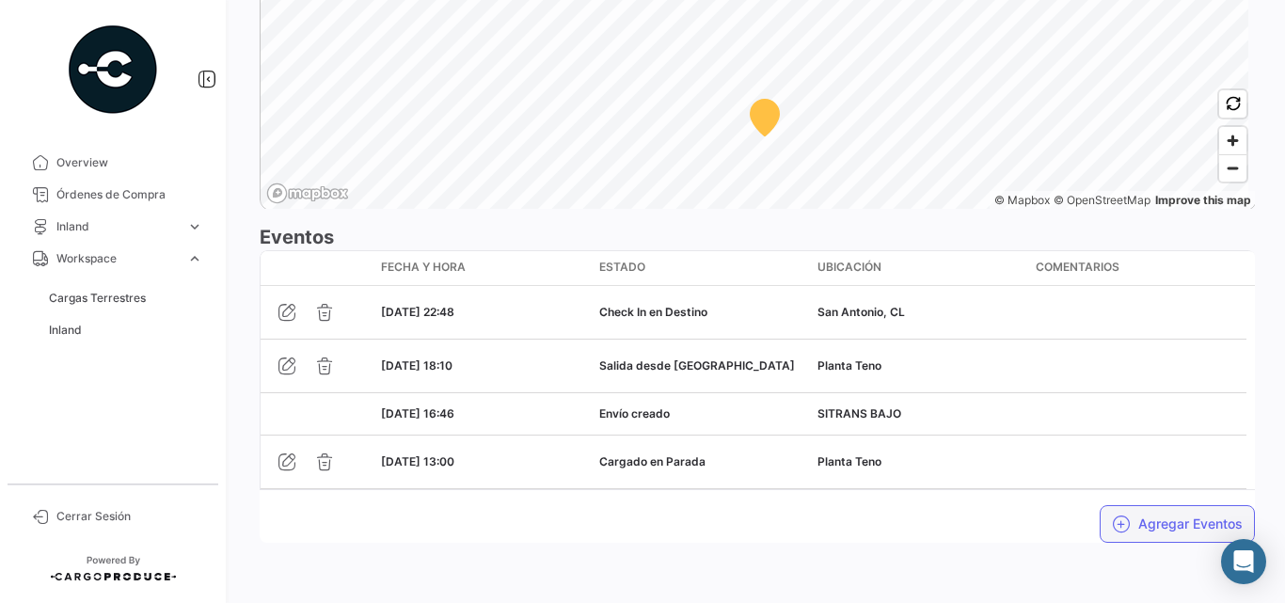
click at [1157, 521] on button "Agregar Eventos" at bounding box center [1176, 524] width 155 height 38
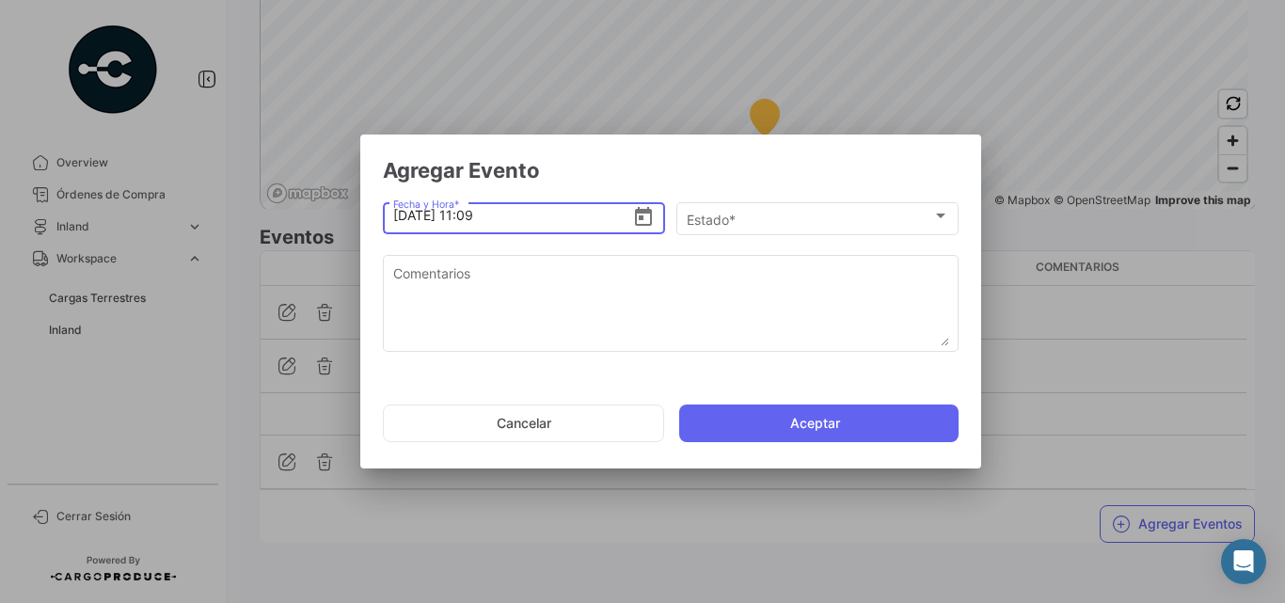
drag, startPoint x: 466, startPoint y: 216, endPoint x: 508, endPoint y: 216, distance: 41.4
click at [508, 216] on input "[DATE] 11:09" at bounding box center [513, 215] width 240 height 66
click at [477, 214] on input "[DATE], 2255" at bounding box center [513, 215] width 240 height 66
click at [650, 216] on icon "Open calendar" at bounding box center [643, 217] width 23 height 23
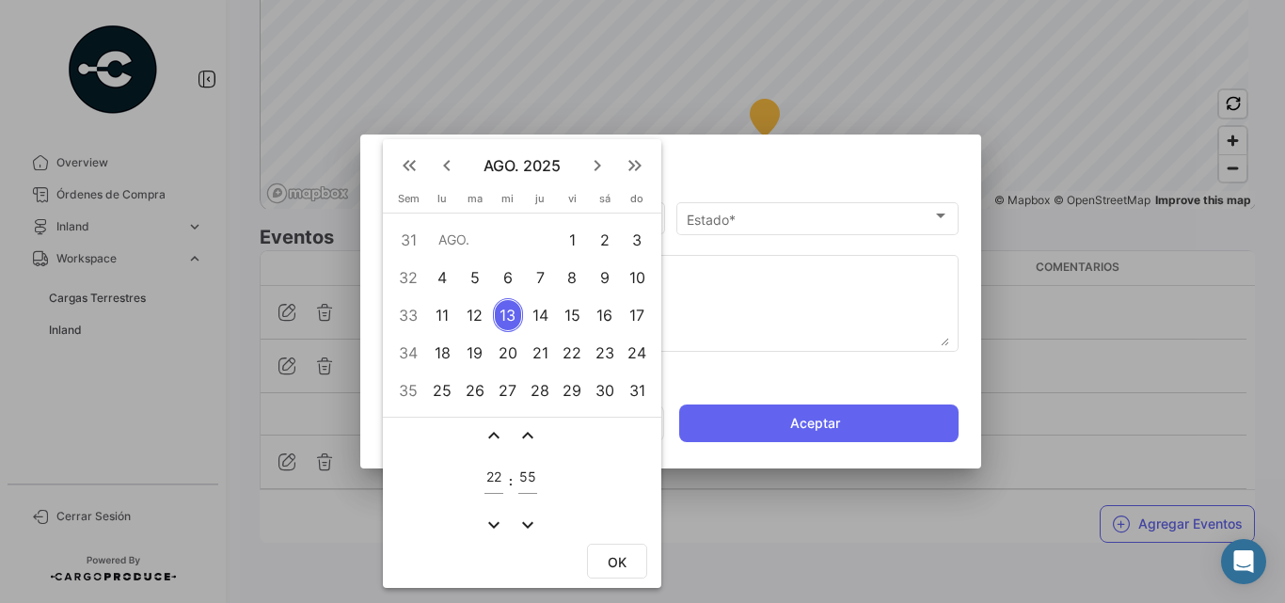
click at [438, 309] on div "11" at bounding box center [442, 315] width 29 height 34
click at [622, 566] on span "OK" at bounding box center [616, 562] width 19 height 16
type input "[DATE] 22:55"
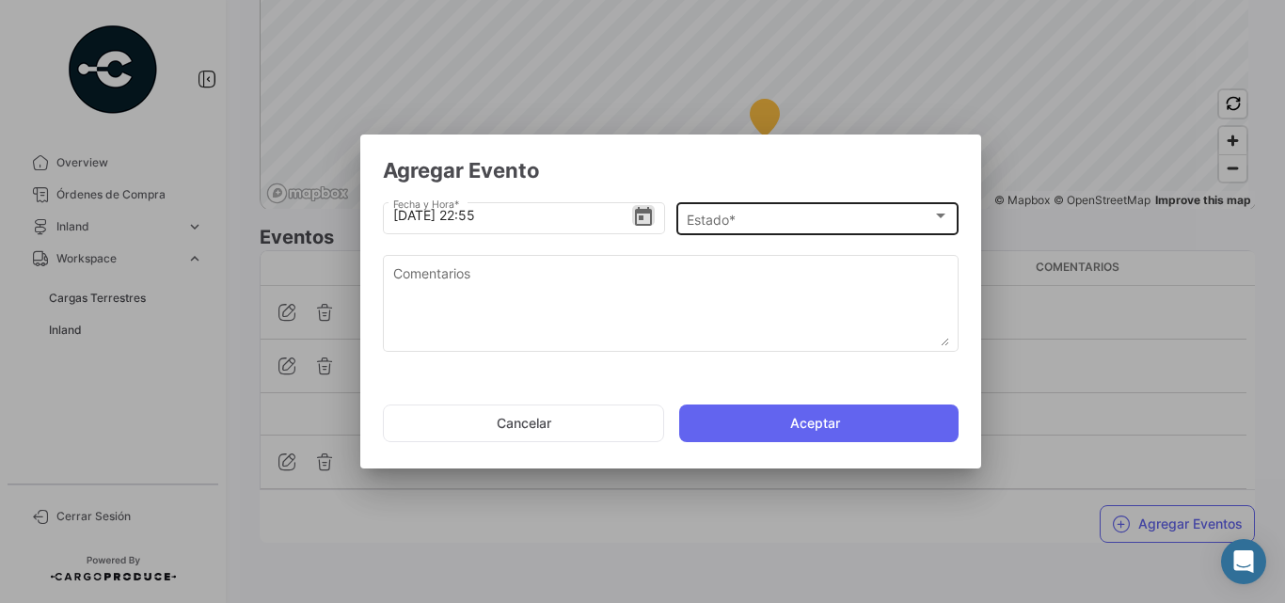
click at [743, 215] on div "Estado *" at bounding box center [808, 220] width 245 height 16
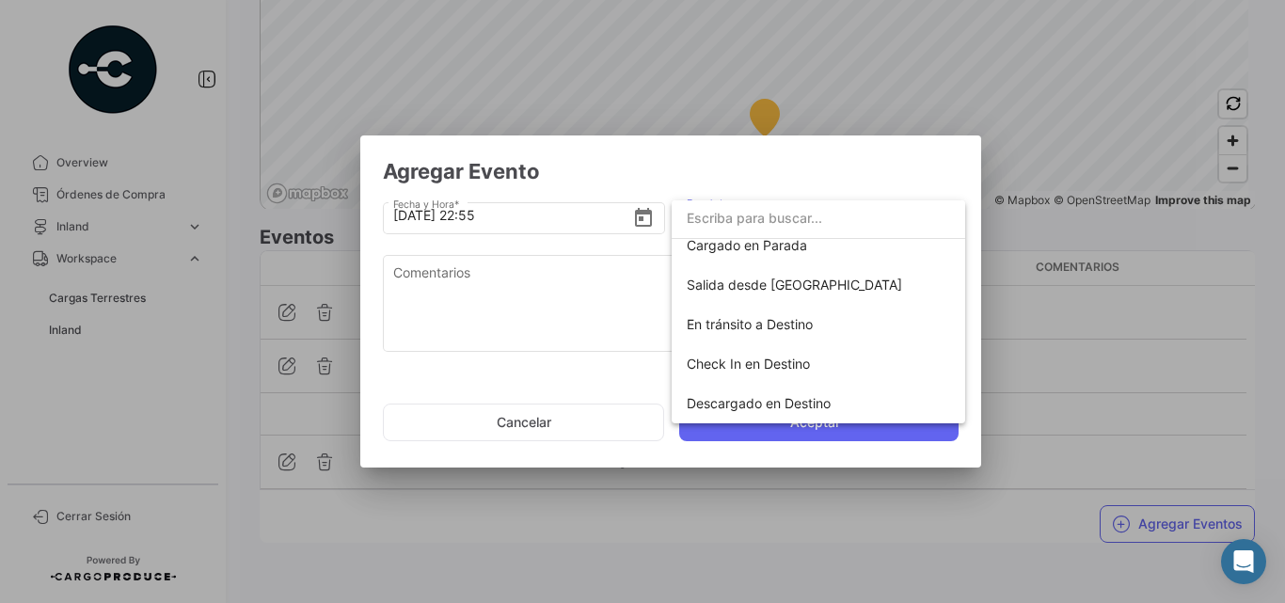
scroll to position [330, 0]
click at [756, 406] on span "Completado" at bounding box center [723, 403] width 75 height 16
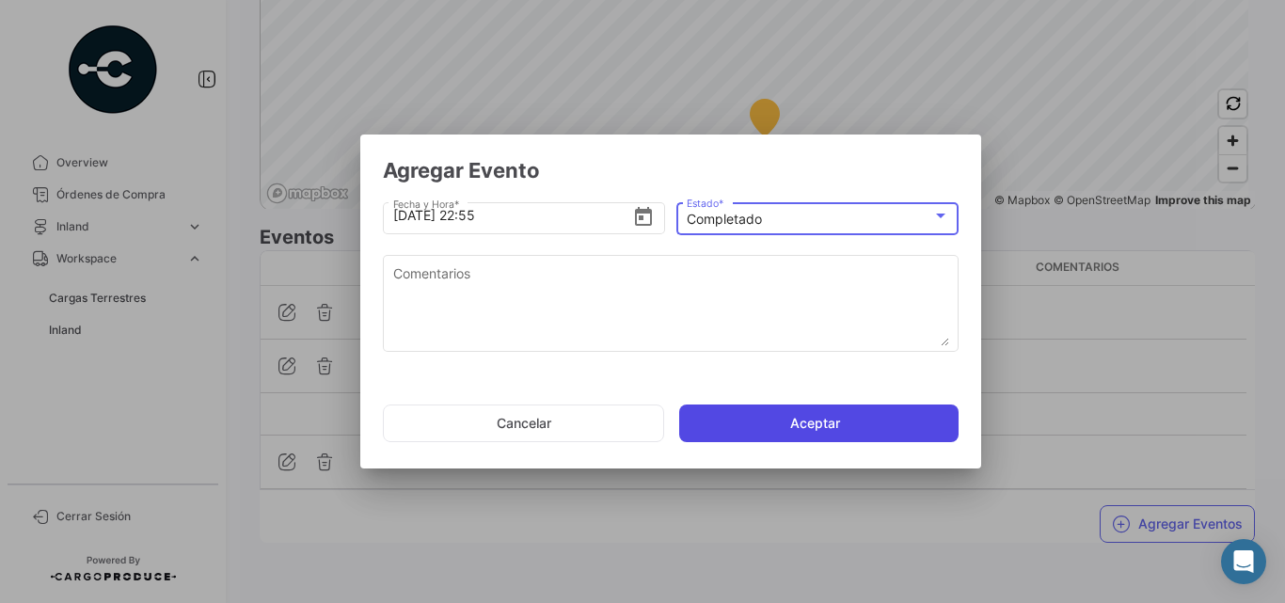
click at [827, 418] on button "Aceptar" at bounding box center [818, 423] width 279 height 38
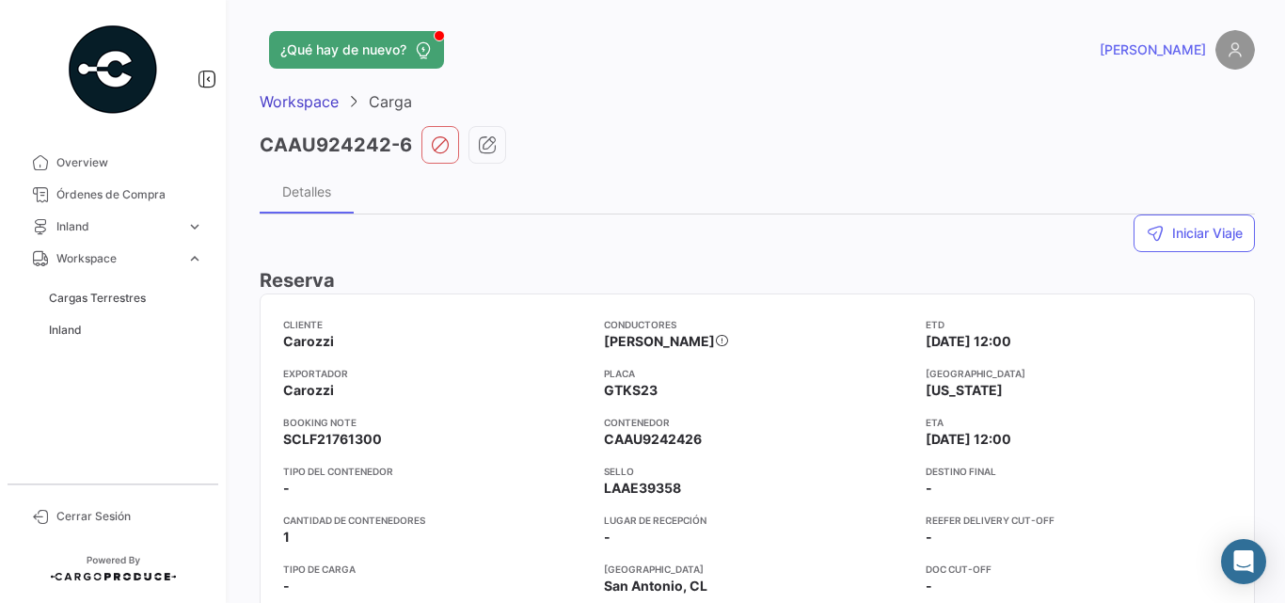
scroll to position [251, 0]
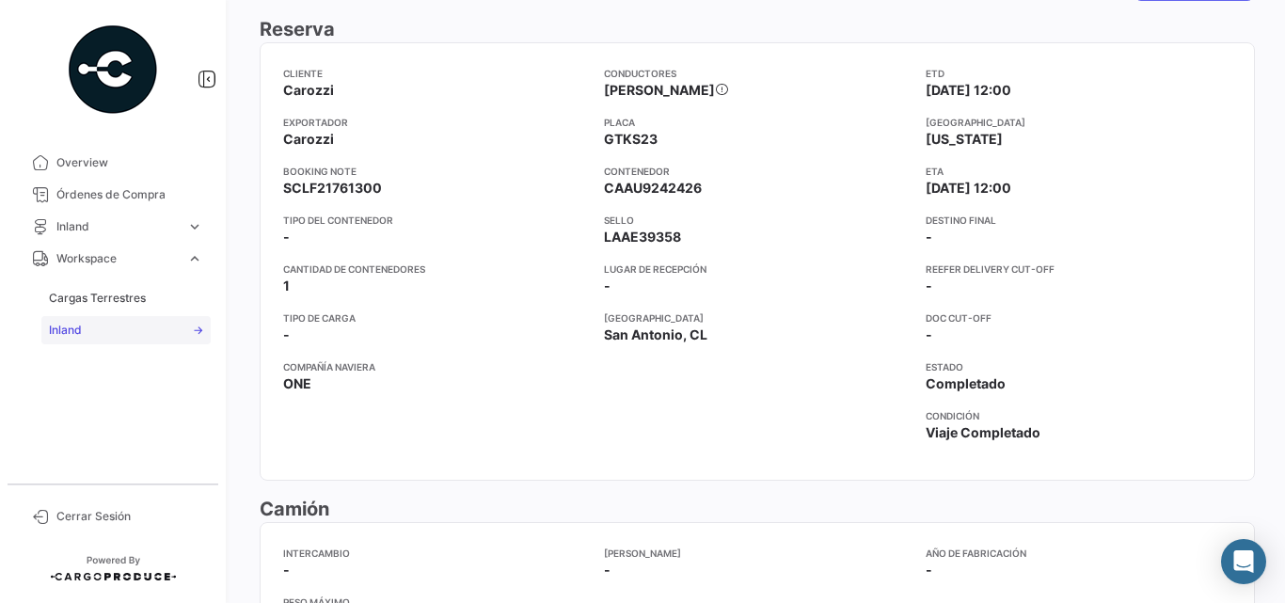
click at [72, 324] on span "Inland" at bounding box center [65, 330] width 33 height 17
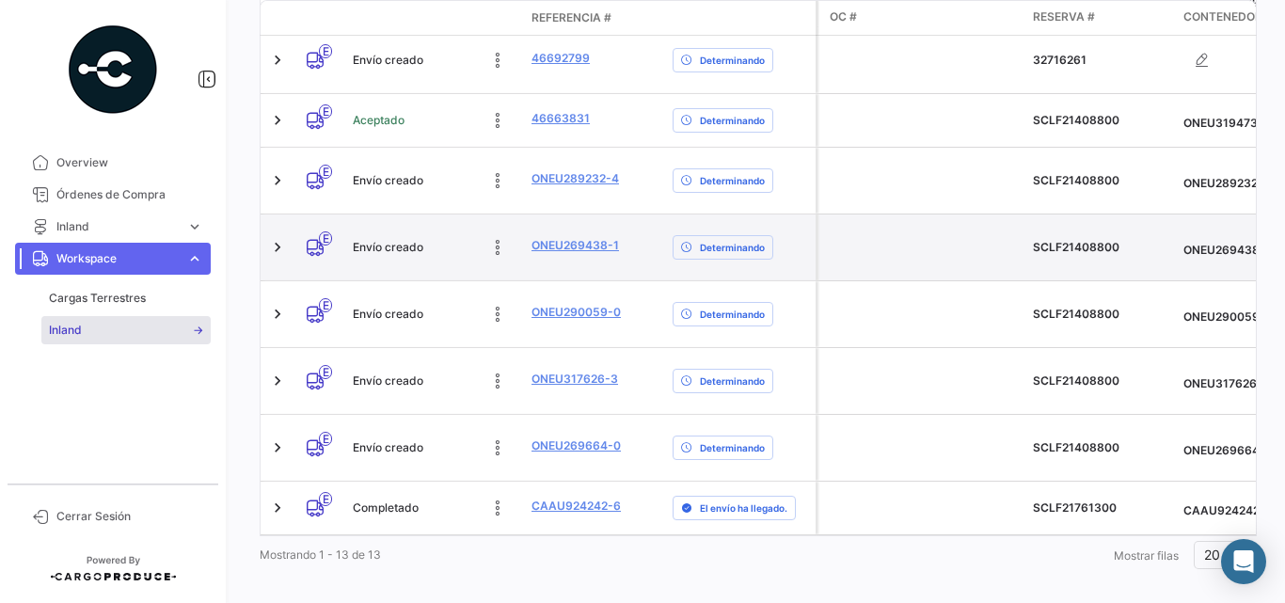
scroll to position [594, 0]
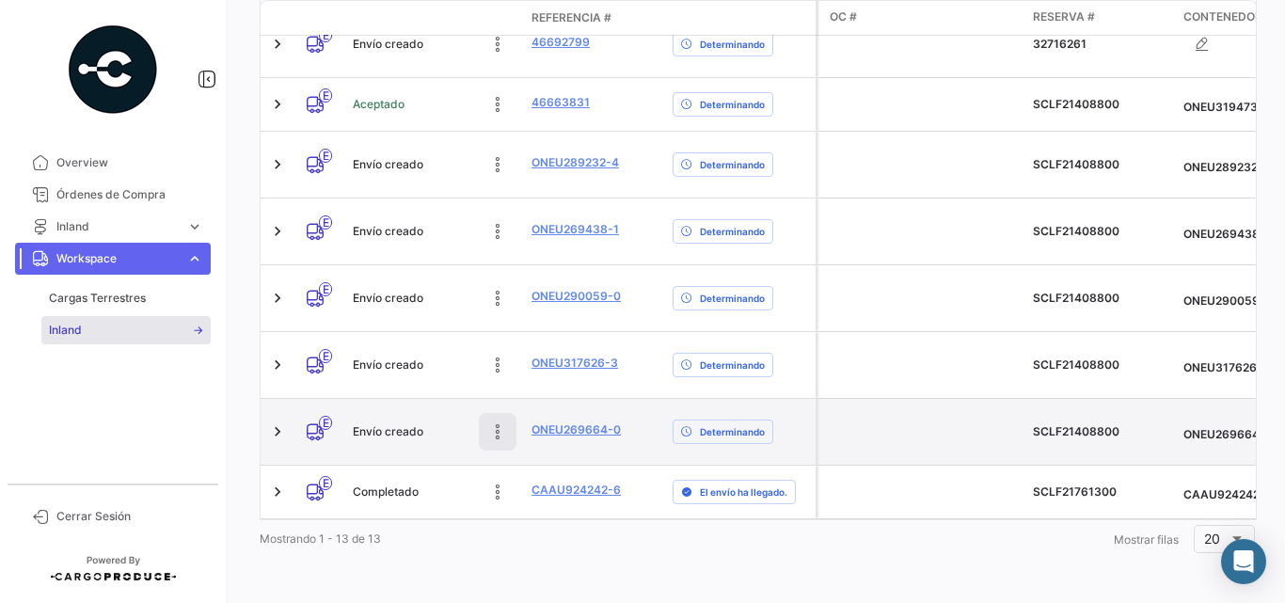
click at [499, 422] on icon at bounding box center [497, 431] width 19 height 19
click at [417, 422] on icon at bounding box center [413, 431] width 19 height 19
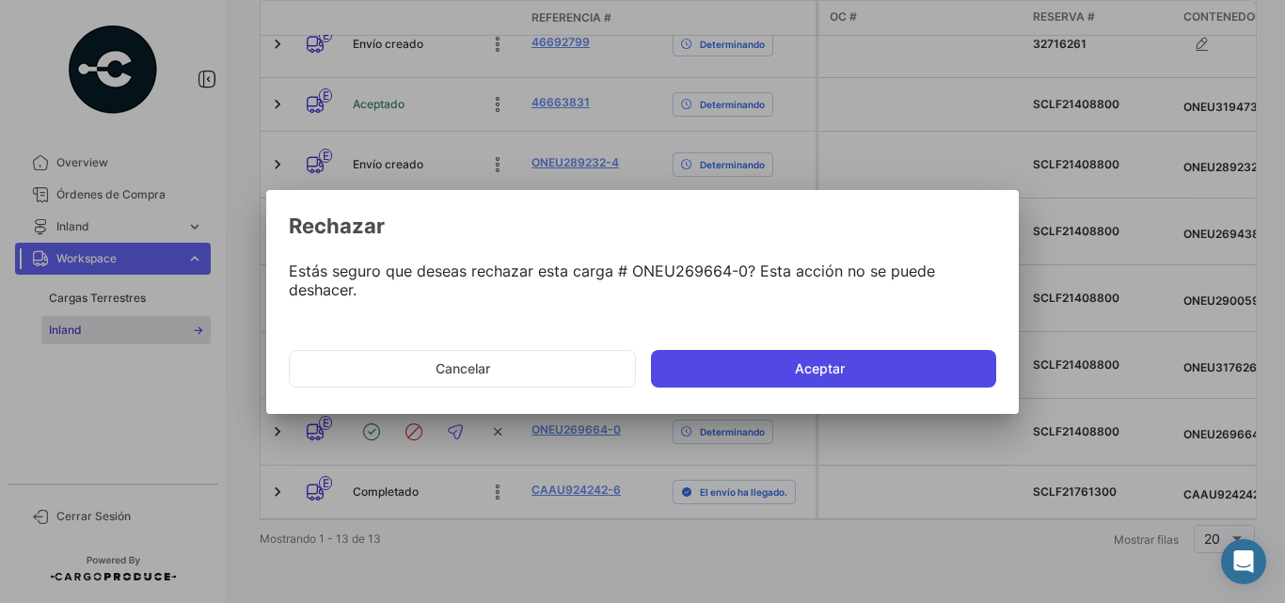
click at [796, 360] on button "Aceptar" at bounding box center [823, 369] width 345 height 38
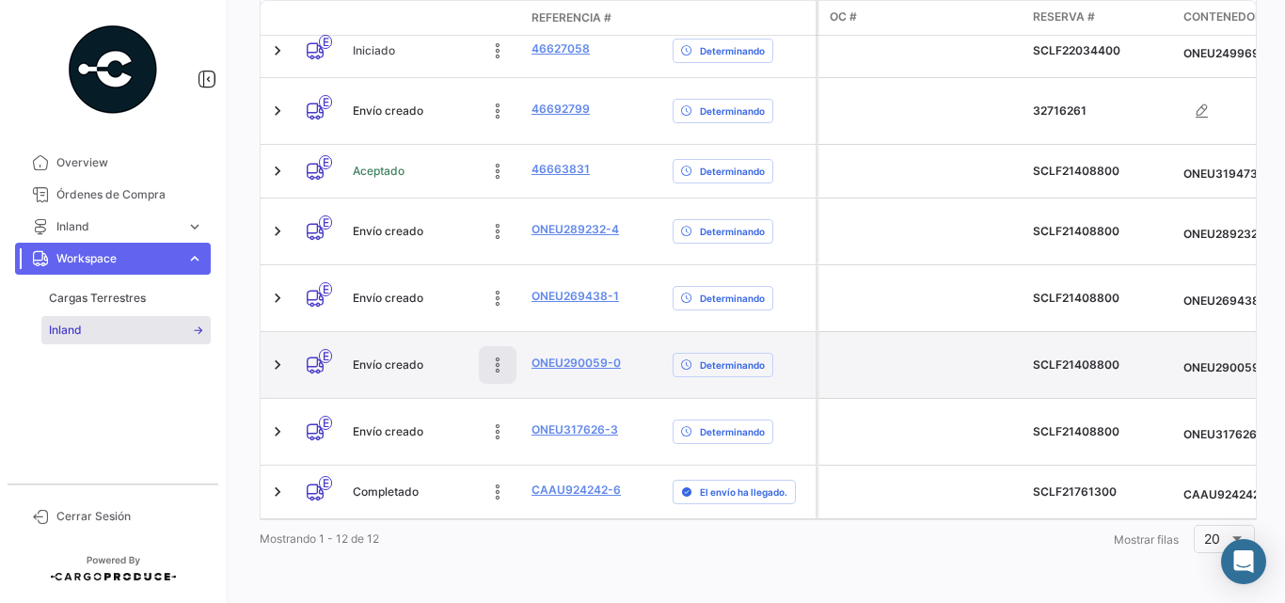
scroll to position [528, 0]
click at [497, 355] on icon at bounding box center [497, 364] width 19 height 19
click at [414, 355] on icon at bounding box center [413, 364] width 19 height 19
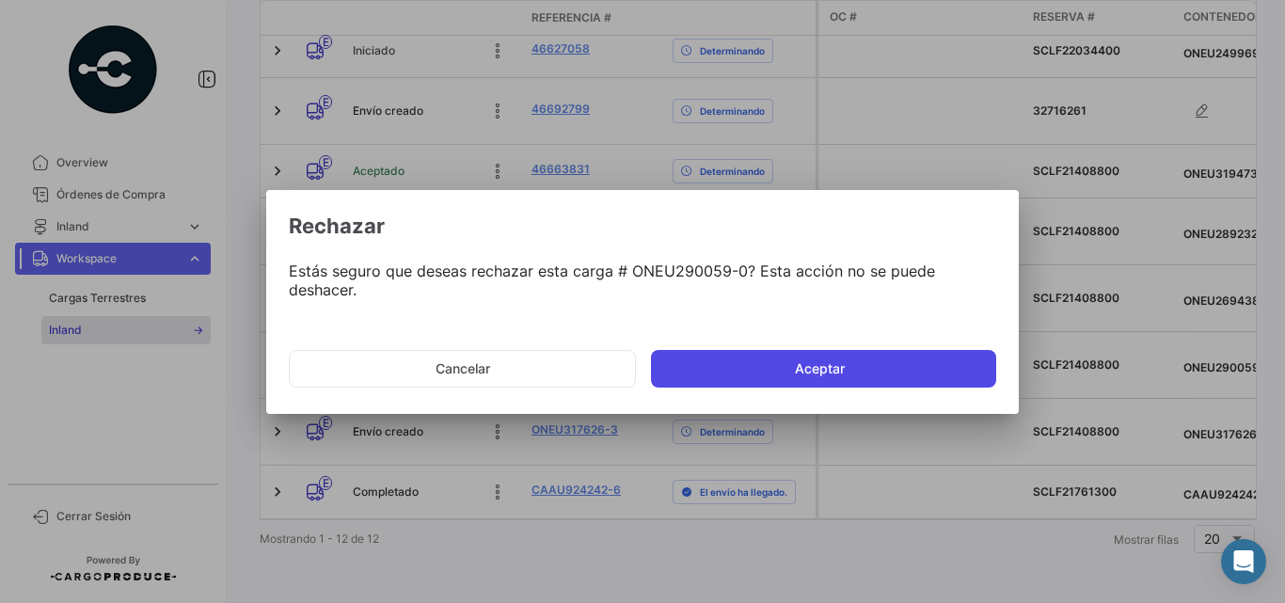
click at [825, 359] on button "Aceptar" at bounding box center [823, 369] width 345 height 38
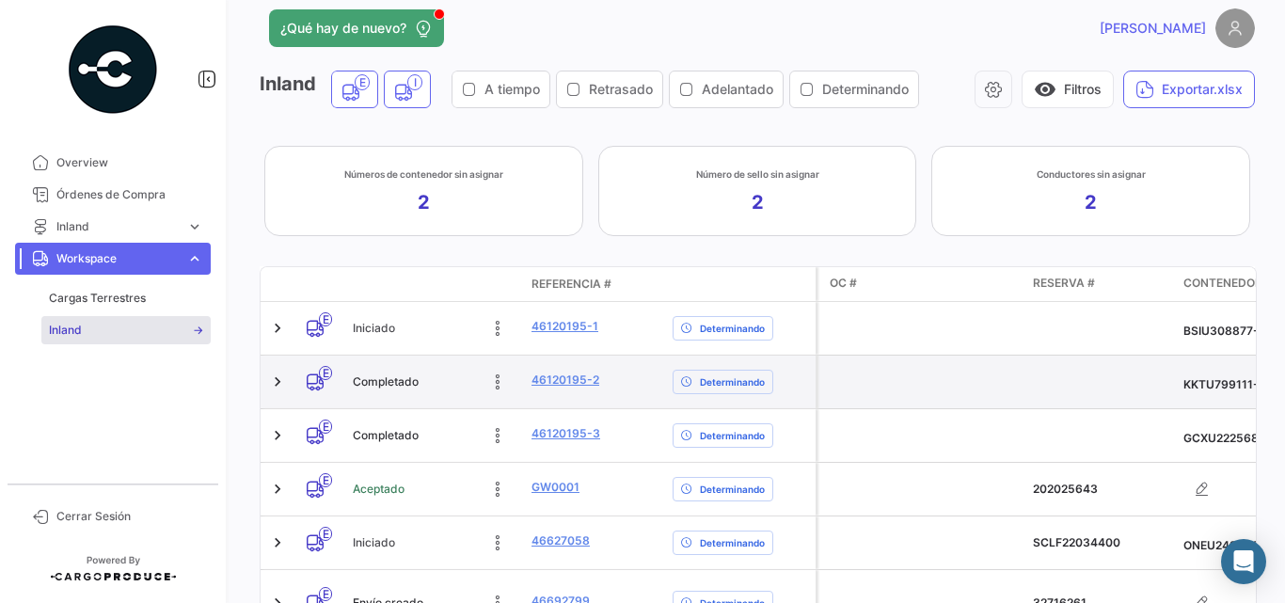
scroll to position [210, 0]
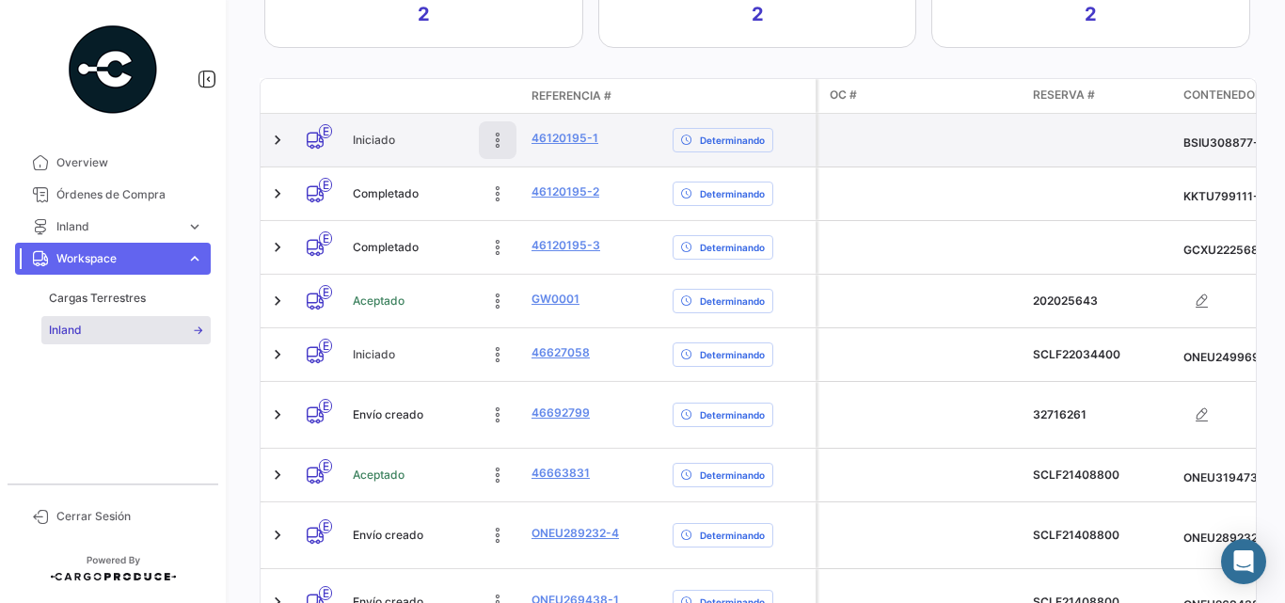
click at [498, 134] on icon at bounding box center [497, 140] width 19 height 19
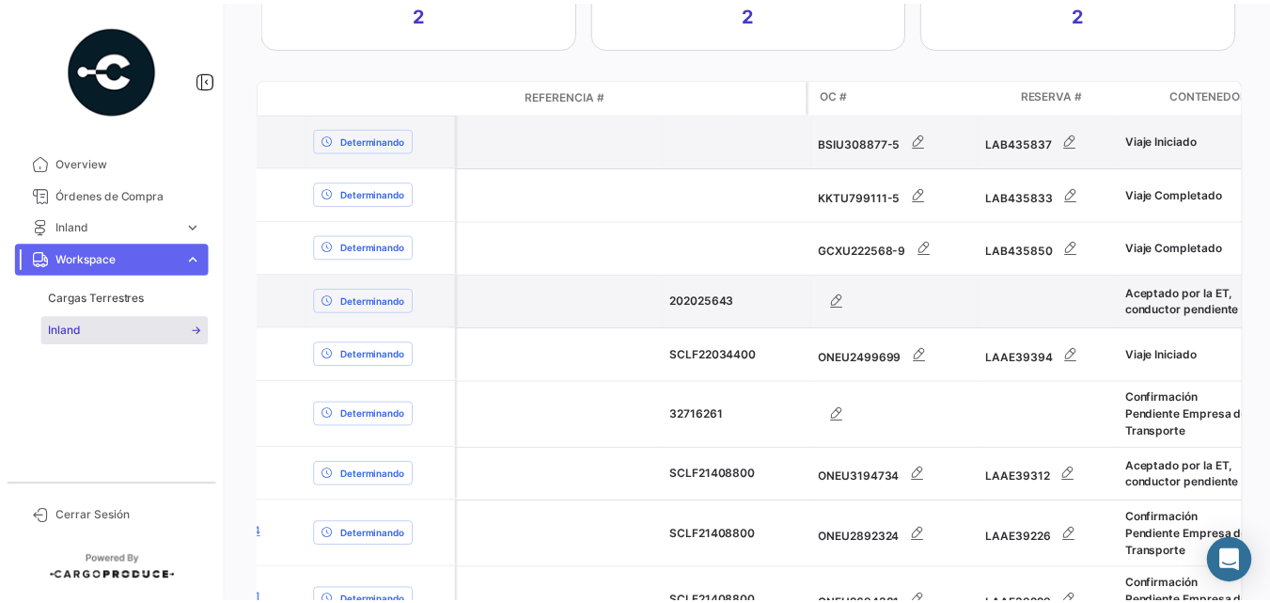
scroll to position [0, 0]
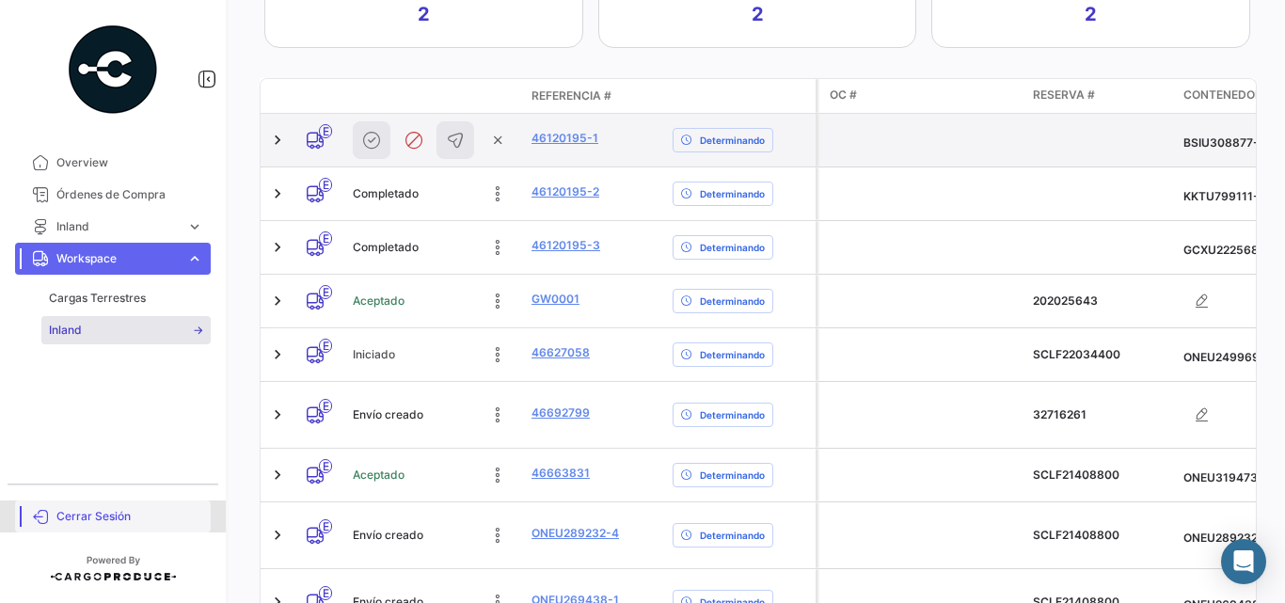
click at [93, 509] on span "Cerrar Sesión" at bounding box center [129, 516] width 147 height 17
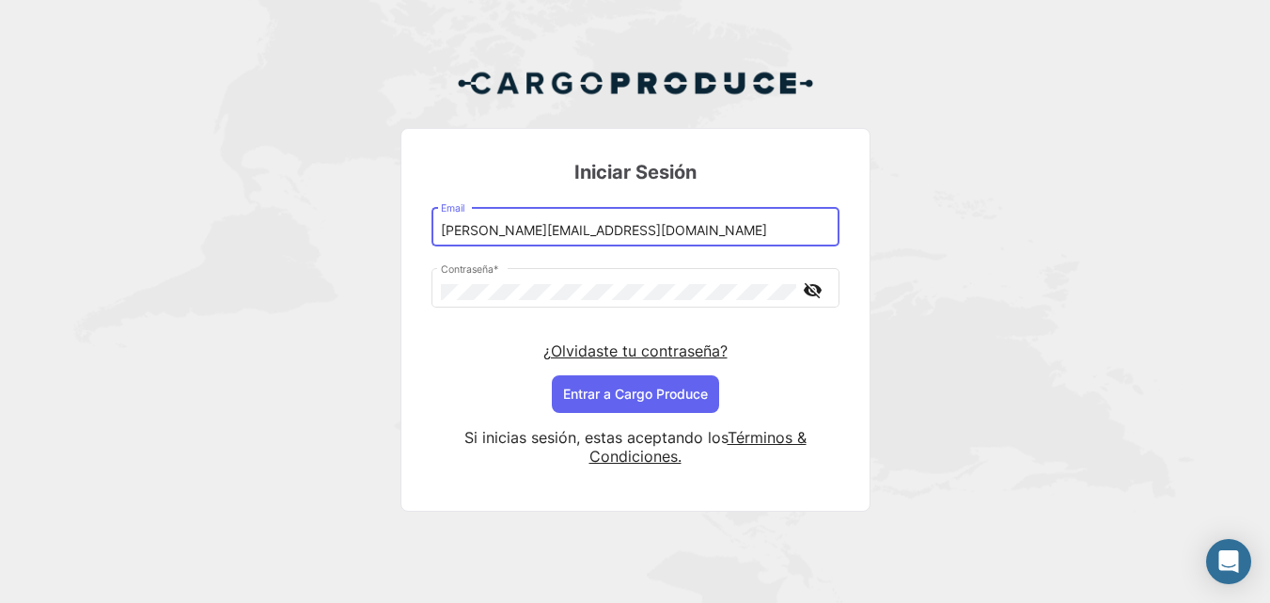
drag, startPoint x: 547, startPoint y: 232, endPoint x: 377, endPoint y: 224, distance: 170.4
click at [395, 224] on div "Iniciar Sesión [PERSON_NAME][EMAIL_ADDRESS][DOMAIN_NAME] Email Contraseña * vis…" at bounding box center [635, 297] width 1270 height 594
click at [642, 402] on button "Entrar a Cargo Produce" at bounding box center [635, 394] width 167 height 38
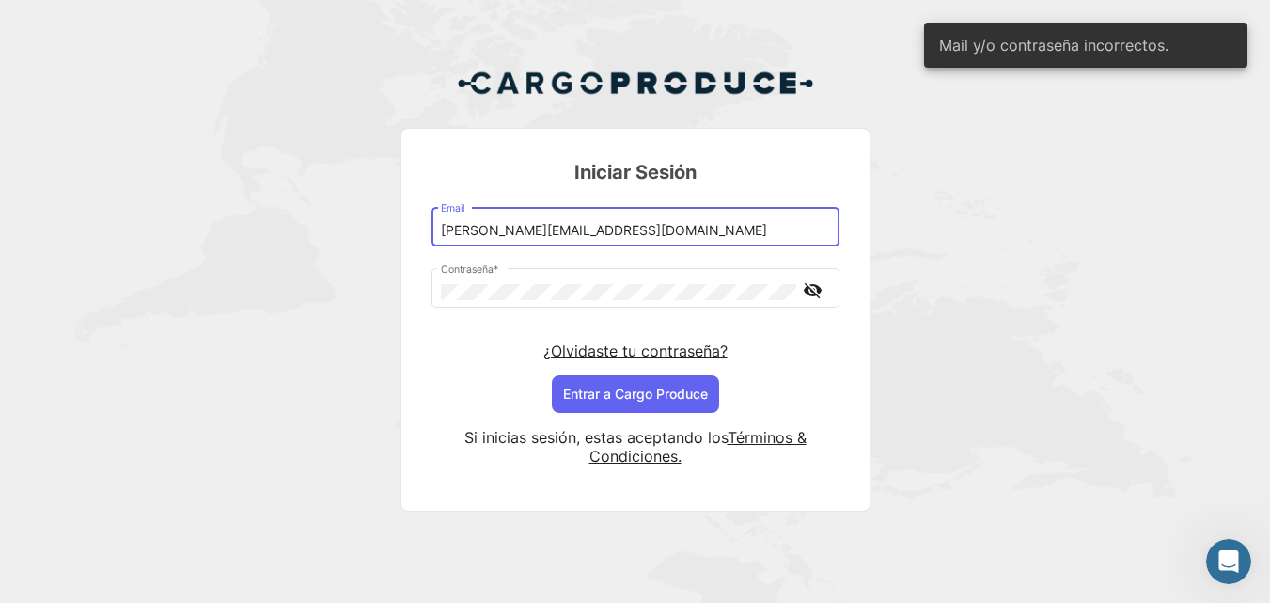
click at [549, 236] on input "[PERSON_NAME][EMAIL_ADDRESS][DOMAIN_NAME]" at bounding box center [635, 231] width 388 height 16
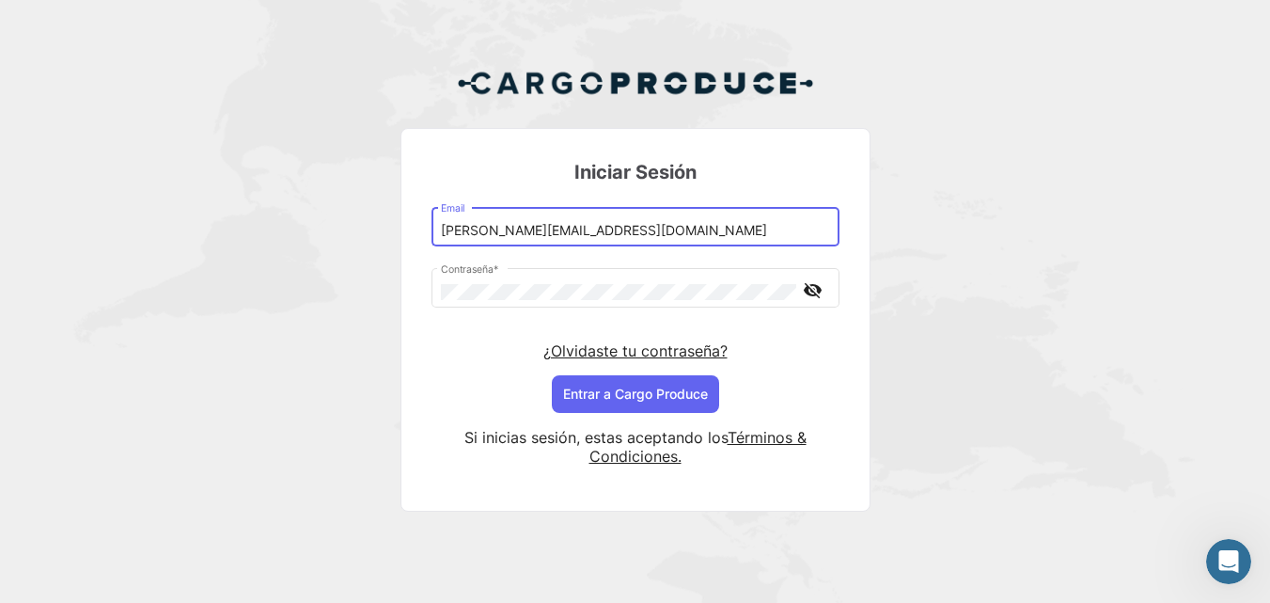
drag, startPoint x: 549, startPoint y: 236, endPoint x: 524, endPoint y: 233, distance: 25.5
click at [524, 233] on input "[PERSON_NAME][EMAIL_ADDRESS][DOMAIN_NAME]" at bounding box center [635, 231] width 388 height 16
type input "[PERSON_NAME][EMAIL_ADDRESS][DOMAIN_NAME]"
click at [649, 379] on button "Entrar a Cargo Produce" at bounding box center [635, 394] width 167 height 38
